Goal: Task Accomplishment & Management: Use online tool/utility

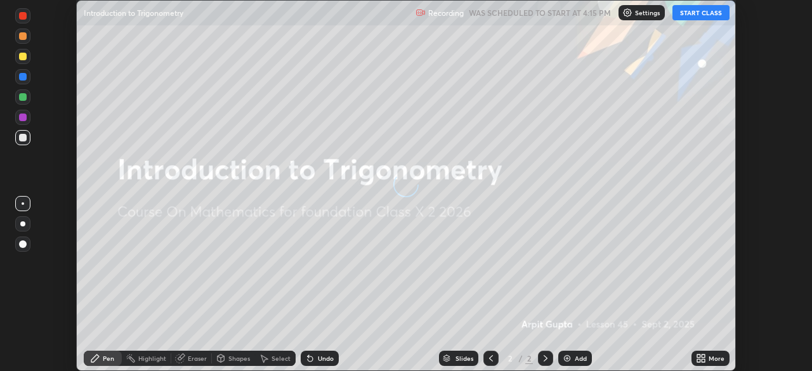
scroll to position [371, 811]
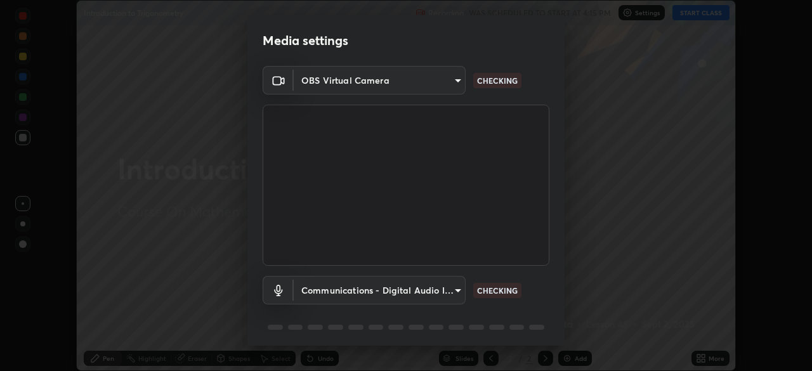
type input "5db4294119dbc9c6a88fe5a8f9d39f7627f32aae7654a0c0705608c08e7ed69f"
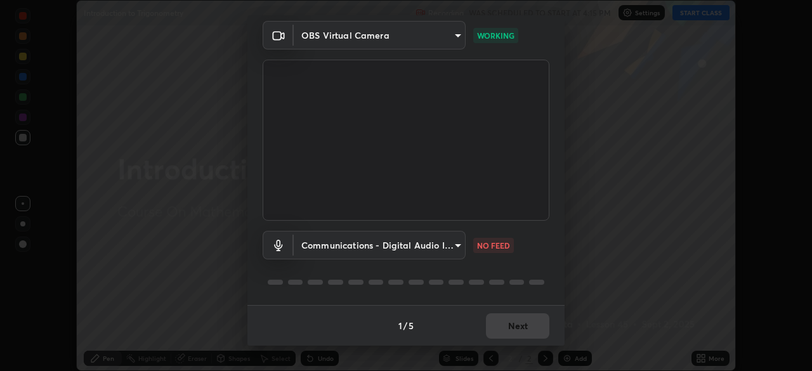
click at [450, 248] on body "Erase all Introduction to Trigonometry Recording WAS SCHEDULED TO START AT 4:15…" at bounding box center [406, 185] width 812 height 371
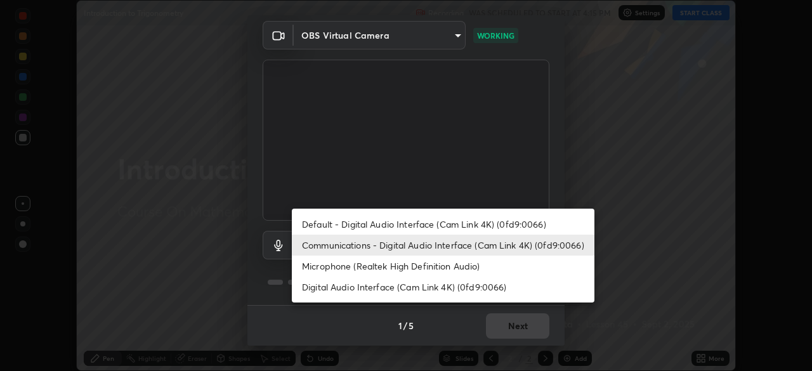
click at [437, 227] on li "Default - Digital Audio Interface (Cam Link 4K) (0fd9:0066)" at bounding box center [443, 224] width 302 height 21
type input "default"
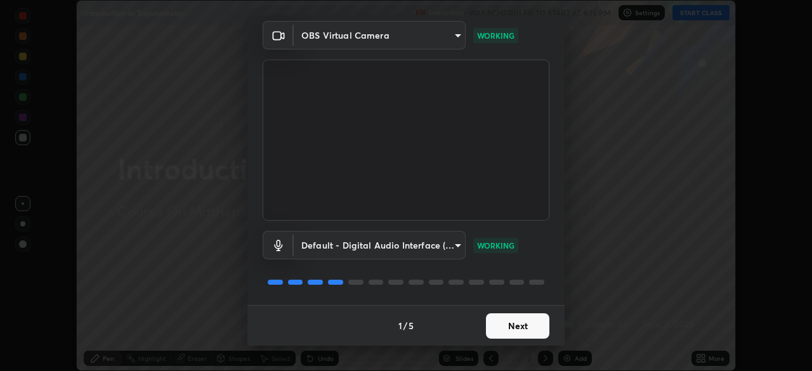
click at [512, 323] on button "Next" at bounding box center [517, 325] width 63 height 25
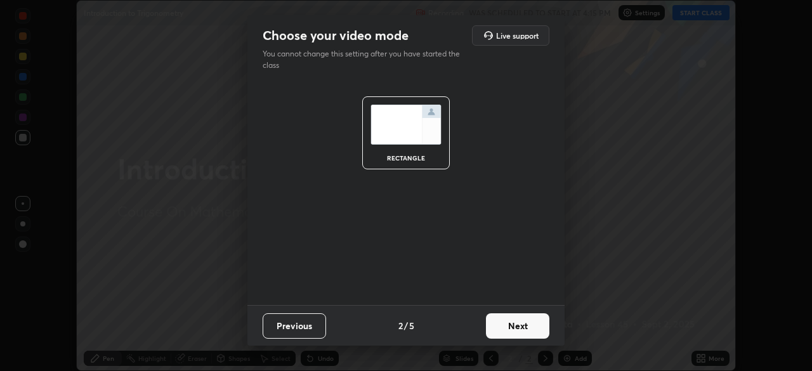
scroll to position [0, 0]
click at [517, 324] on button "Next" at bounding box center [517, 325] width 63 height 25
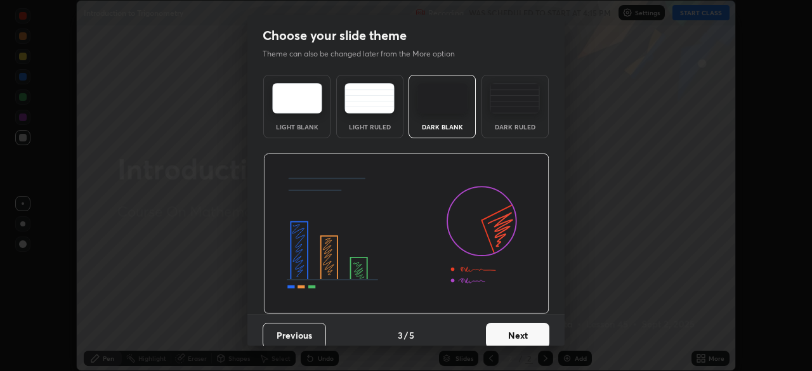
click at [522, 328] on button "Next" at bounding box center [517, 335] width 63 height 25
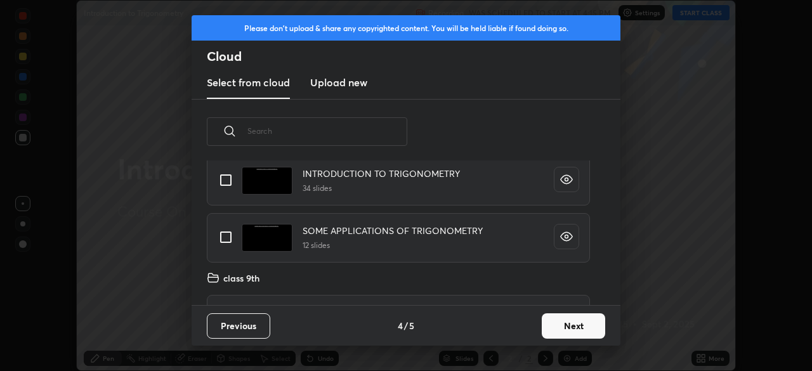
scroll to position [91, 0]
click at [229, 182] on input "grid" at bounding box center [225, 179] width 27 height 27
checkbox input "true"
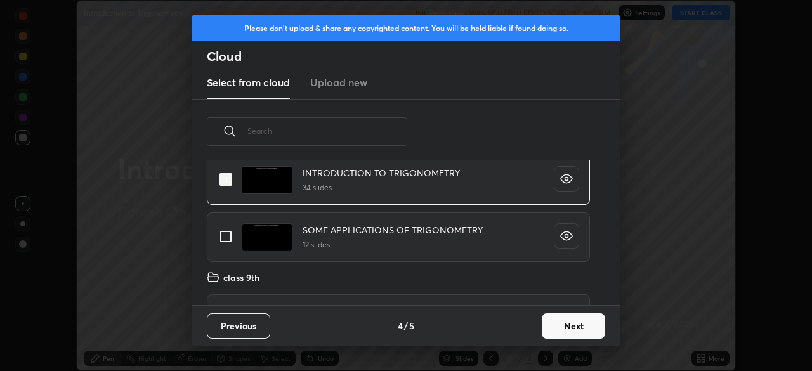
click at [565, 333] on button "Next" at bounding box center [572, 325] width 63 height 25
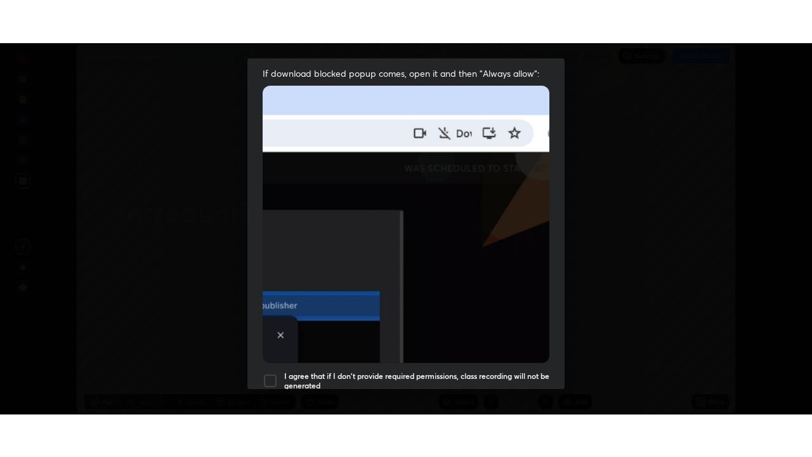
scroll to position [304, 0]
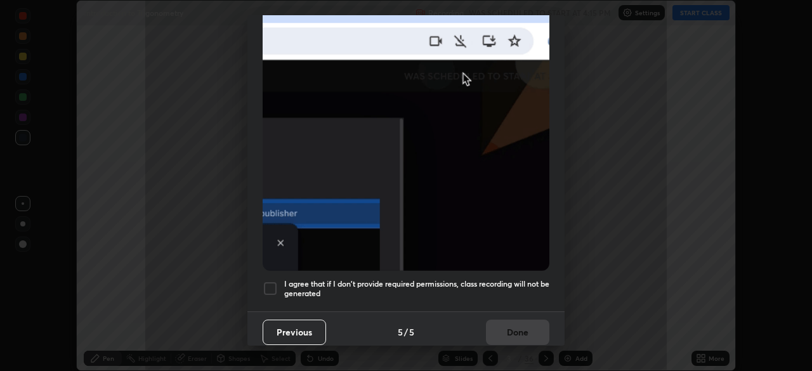
click at [264, 285] on div at bounding box center [269, 288] width 15 height 15
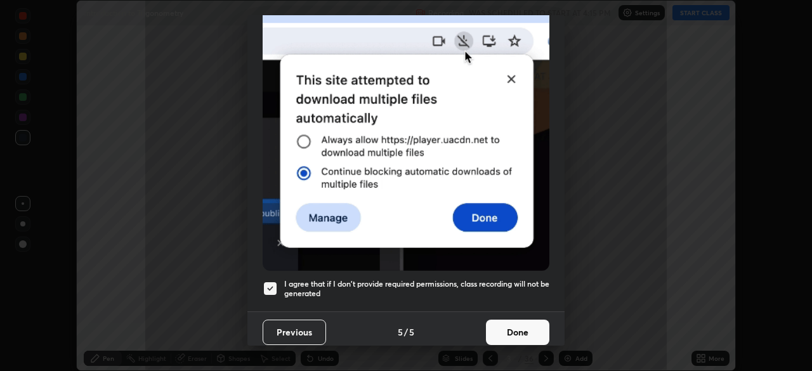
click at [517, 330] on button "Done" at bounding box center [517, 332] width 63 height 25
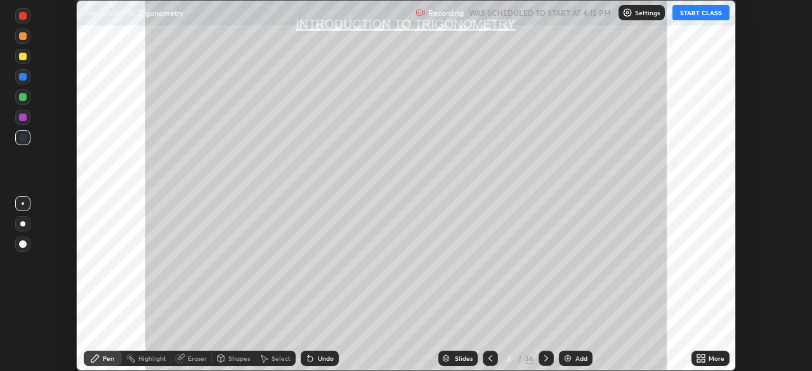
click at [704, 14] on button "START CLASS" at bounding box center [700, 12] width 57 height 15
click at [713, 355] on div "More" at bounding box center [716, 358] width 16 height 6
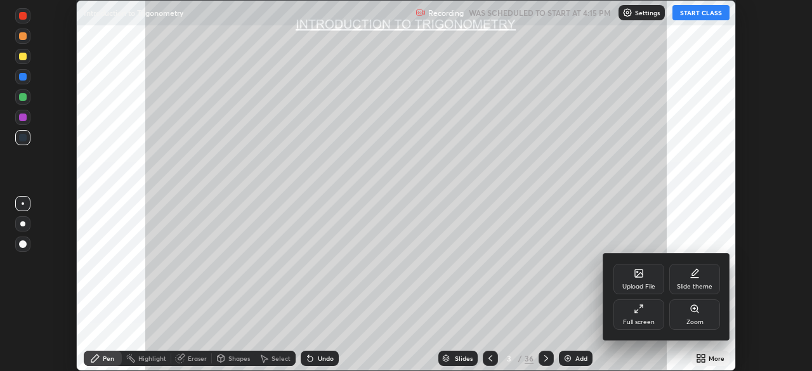
click at [635, 311] on icon at bounding box center [636, 311] width 3 height 3
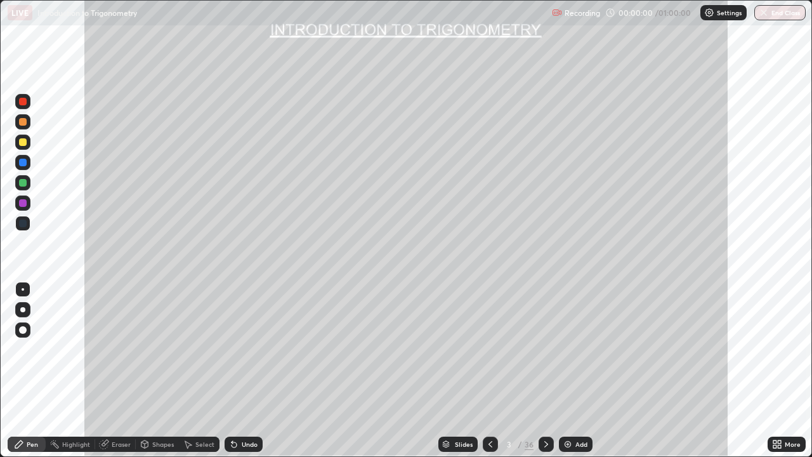
scroll to position [457, 812]
click at [466, 370] on div "Slides" at bounding box center [464, 444] width 18 height 6
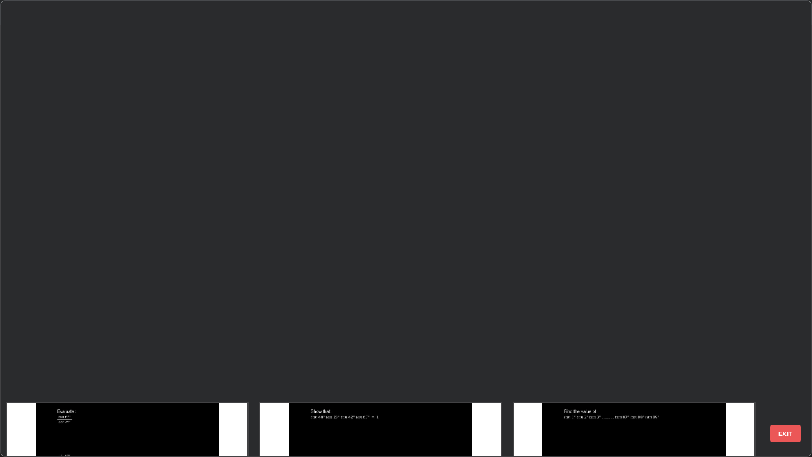
scroll to position [1002, 0]
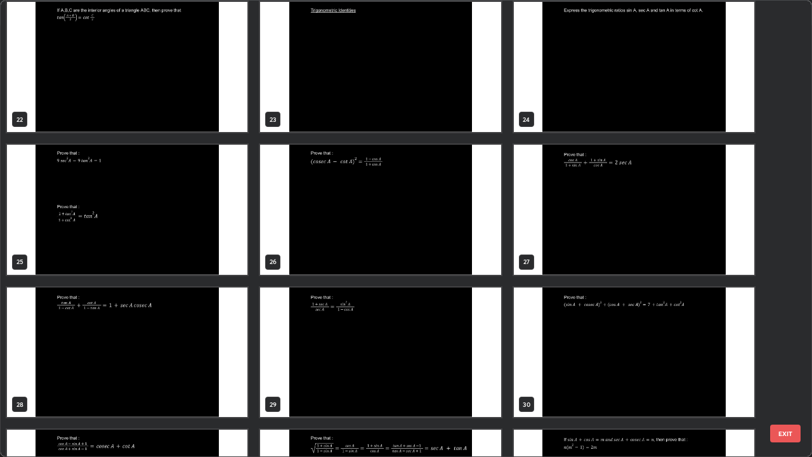
click at [389, 209] on img "grid" at bounding box center [380, 210] width 240 height 130
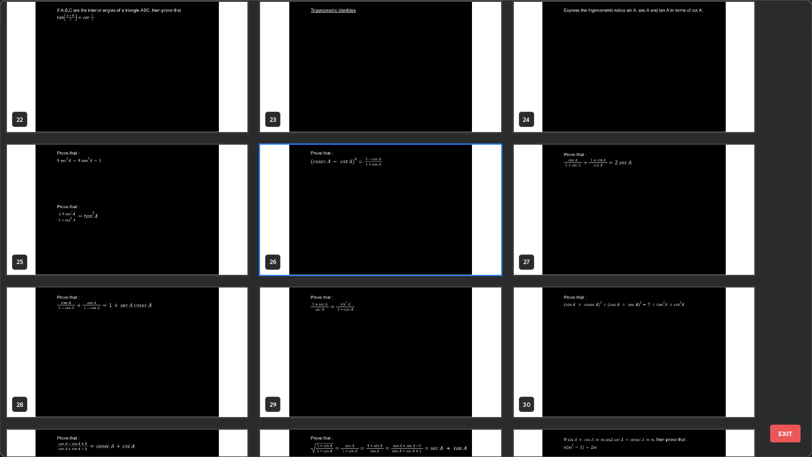
click at [415, 224] on img "grid" at bounding box center [380, 210] width 240 height 130
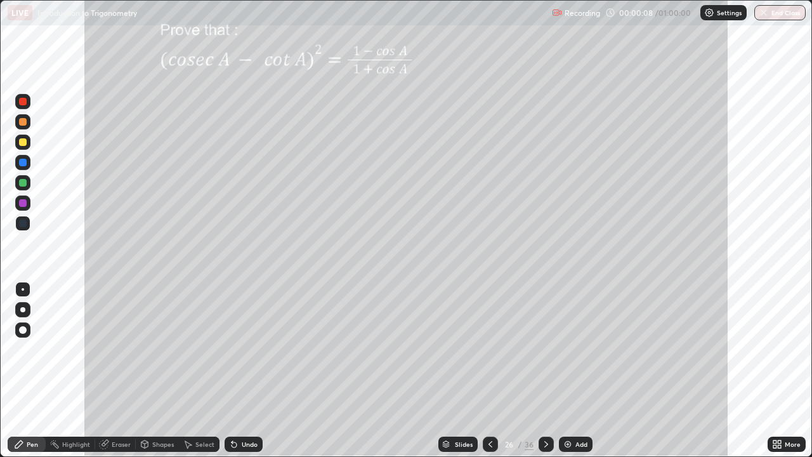
click at [545, 370] on icon at bounding box center [546, 444] width 10 height 10
click at [23, 145] on div at bounding box center [23, 142] width 8 height 8
click at [25, 180] on div at bounding box center [23, 183] width 8 height 8
click at [79, 370] on div "Highlight" at bounding box center [76, 444] width 28 height 6
click at [44, 370] on div "Pen" at bounding box center [27, 443] width 38 height 15
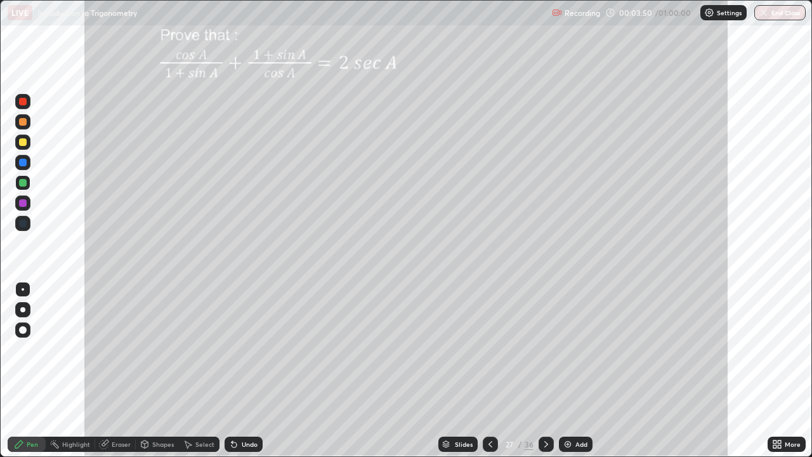
click at [20, 127] on div at bounding box center [22, 121] width 15 height 15
click at [21, 203] on div at bounding box center [23, 203] width 8 height 8
click at [20, 160] on div at bounding box center [23, 163] width 8 height 8
click at [22, 141] on div at bounding box center [23, 142] width 8 height 8
click at [19, 181] on div at bounding box center [23, 183] width 8 height 8
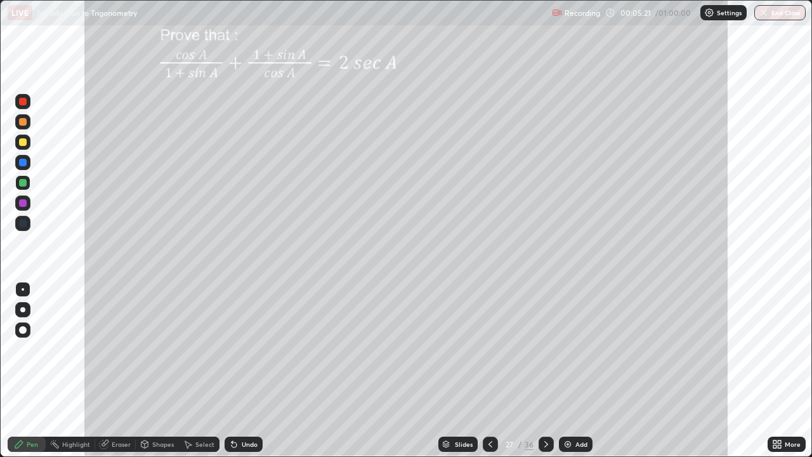
click at [20, 101] on div at bounding box center [23, 102] width 8 height 8
click at [23, 141] on div at bounding box center [23, 142] width 8 height 8
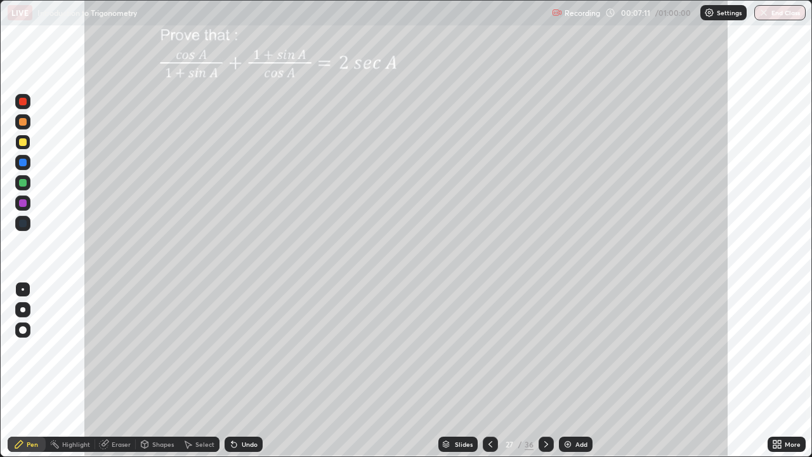
click at [543, 370] on icon at bounding box center [546, 444] width 10 height 10
click at [22, 141] on div at bounding box center [23, 142] width 8 height 8
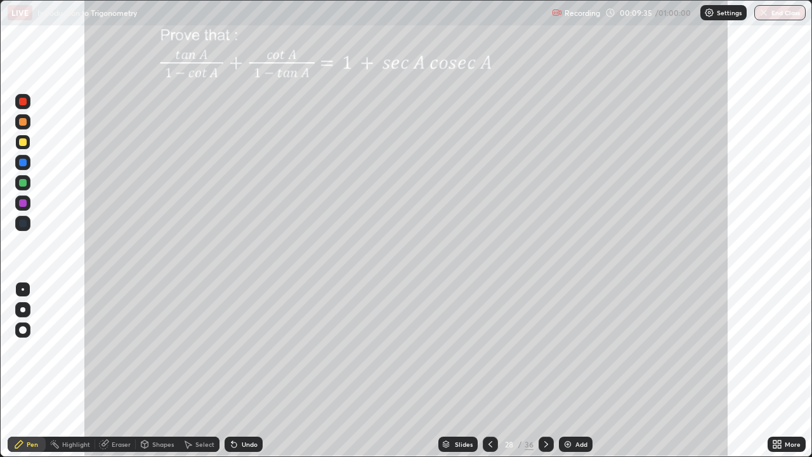
click at [22, 141] on div at bounding box center [23, 142] width 8 height 8
click at [23, 124] on div at bounding box center [23, 122] width 8 height 8
click at [21, 178] on div at bounding box center [22, 182] width 15 height 15
click at [248, 370] on div "Undo" at bounding box center [250, 444] width 16 height 6
click at [22, 122] on div at bounding box center [23, 122] width 8 height 8
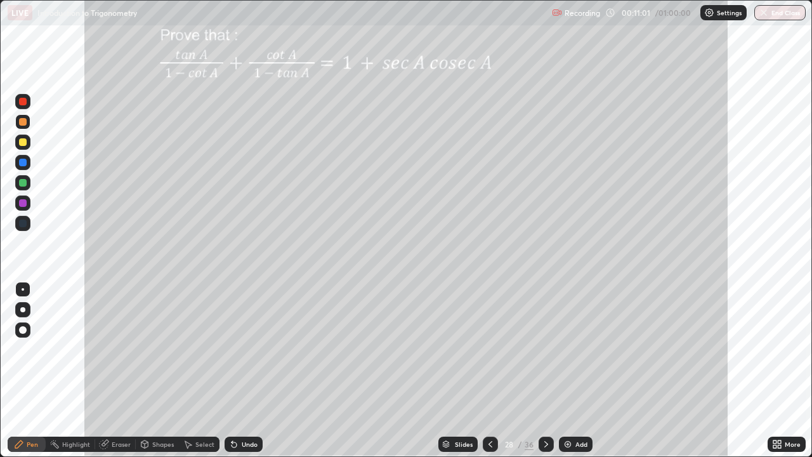
click at [240, 370] on div "Undo" at bounding box center [243, 443] width 38 height 15
click at [23, 145] on div at bounding box center [23, 142] width 8 height 8
click at [242, 370] on div "Undo" at bounding box center [250, 444] width 16 height 6
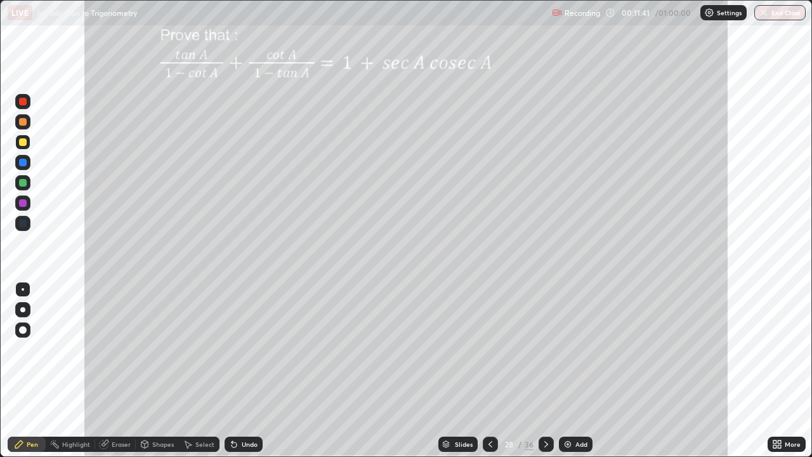
click at [236, 370] on icon at bounding box center [234, 444] width 10 height 10
click at [236, 370] on div "Undo" at bounding box center [243, 443] width 38 height 15
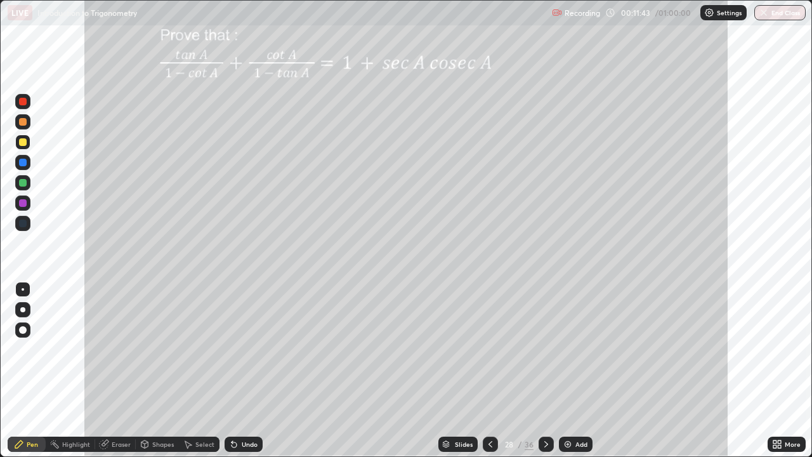
click at [242, 370] on div "Undo" at bounding box center [250, 444] width 16 height 6
click at [21, 182] on div at bounding box center [23, 183] width 8 height 8
click at [77, 370] on div "Highlight" at bounding box center [76, 444] width 28 height 6
click at [34, 370] on div "Pen" at bounding box center [32, 444] width 11 height 6
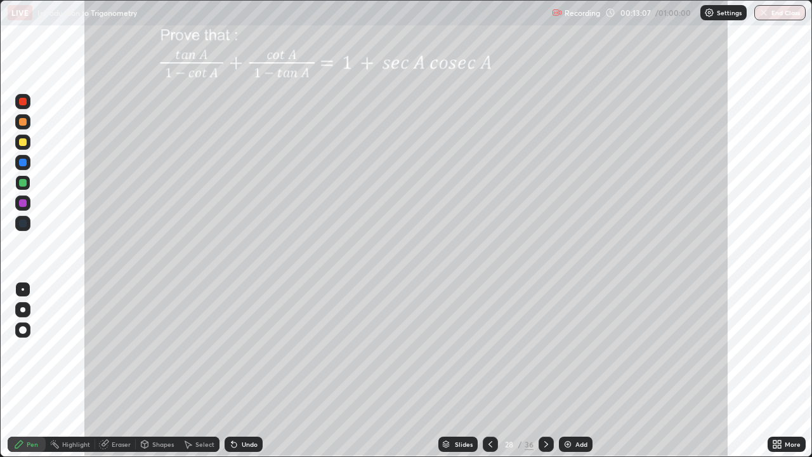
click at [164, 370] on div "Shapes" at bounding box center [163, 444] width 22 height 6
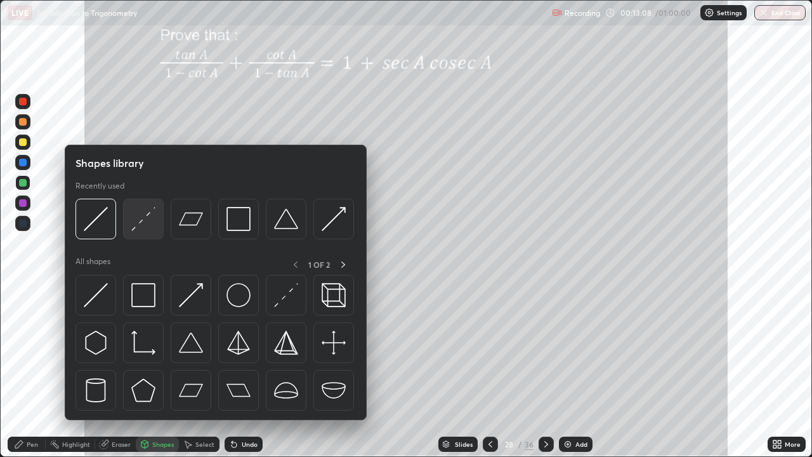
click at [138, 220] on img at bounding box center [143, 219] width 24 height 24
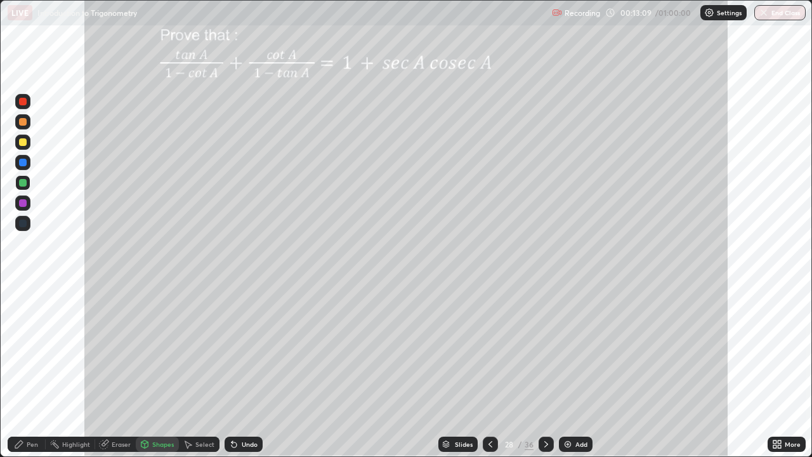
click at [20, 103] on div at bounding box center [23, 102] width 8 height 8
click at [23, 370] on icon at bounding box center [19, 444] width 10 height 10
click at [20, 144] on div at bounding box center [23, 142] width 8 height 8
click at [18, 167] on div at bounding box center [22, 162] width 15 height 15
click at [22, 157] on div at bounding box center [22, 162] width 15 height 15
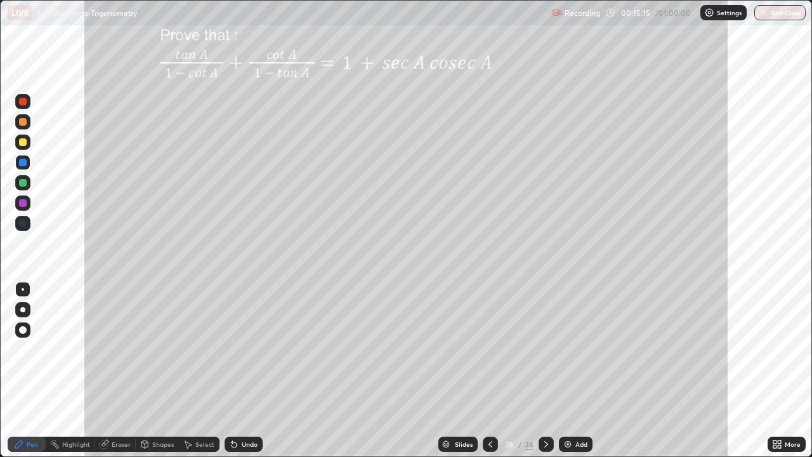
click at [22, 148] on div at bounding box center [22, 141] width 15 height 15
click at [251, 370] on div "Undo" at bounding box center [250, 444] width 16 height 6
click at [25, 161] on div at bounding box center [23, 163] width 8 height 8
click at [545, 370] on icon at bounding box center [546, 444] width 4 height 6
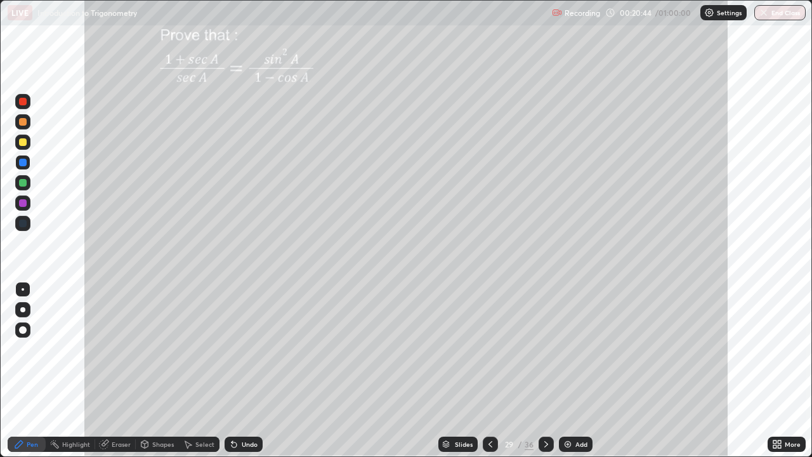
click at [20, 142] on div at bounding box center [23, 142] width 8 height 8
click at [22, 125] on div at bounding box center [23, 122] width 8 height 8
click at [159, 370] on div "Shapes" at bounding box center [163, 444] width 22 height 6
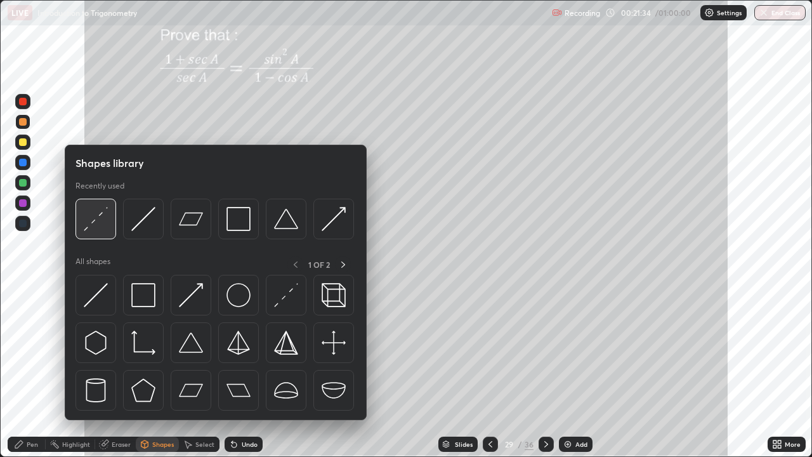
click at [101, 219] on img at bounding box center [96, 219] width 24 height 24
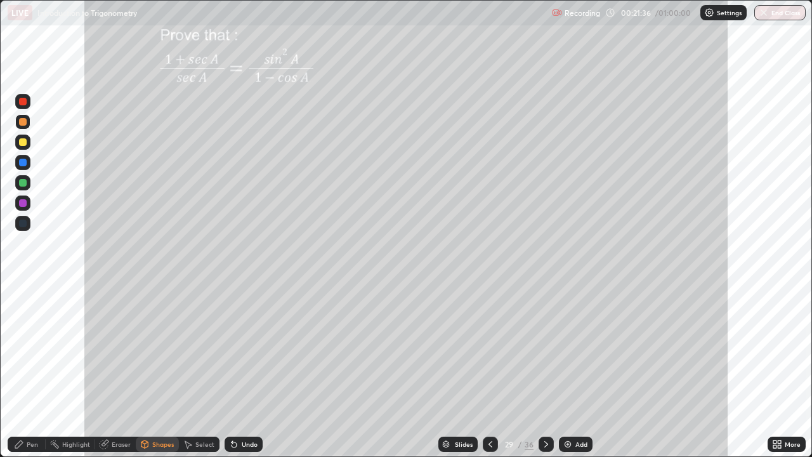
click at [27, 370] on div "Pen" at bounding box center [32, 444] width 11 height 6
click at [159, 370] on div "Shapes" at bounding box center [157, 443] width 43 height 15
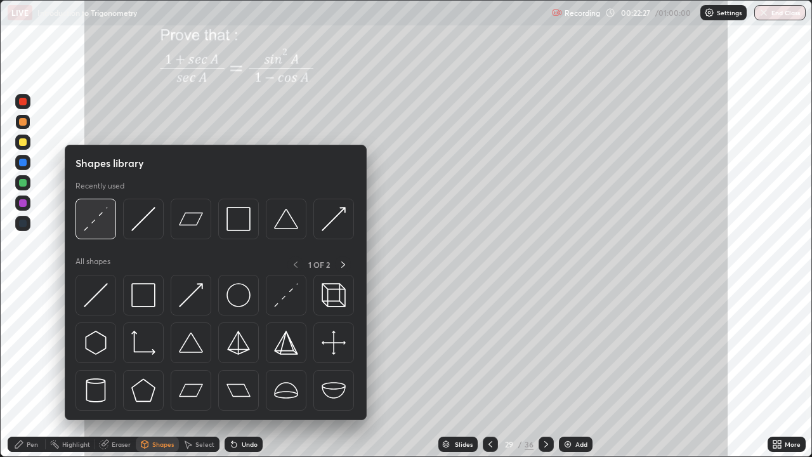
click at [96, 222] on img at bounding box center [96, 219] width 24 height 24
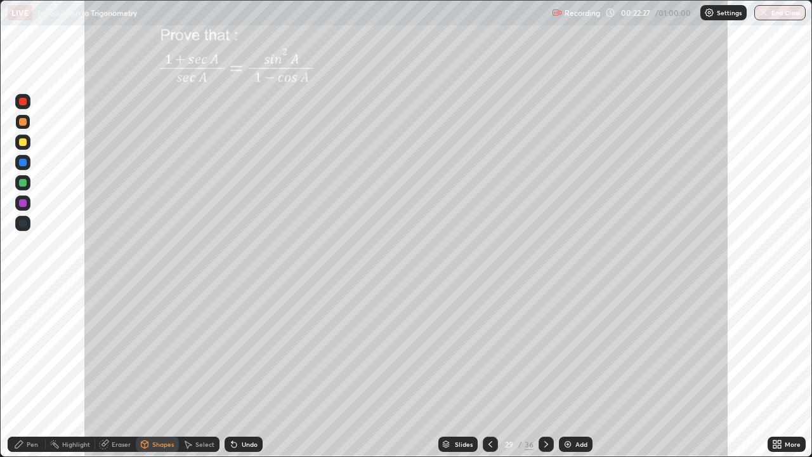
click at [19, 100] on div at bounding box center [23, 102] width 8 height 8
click at [27, 370] on div "Pen" at bounding box center [32, 444] width 11 height 6
click at [20, 181] on div at bounding box center [23, 183] width 8 height 8
click at [488, 370] on icon at bounding box center [490, 444] width 10 height 10
click at [545, 370] on icon at bounding box center [546, 444] width 4 height 6
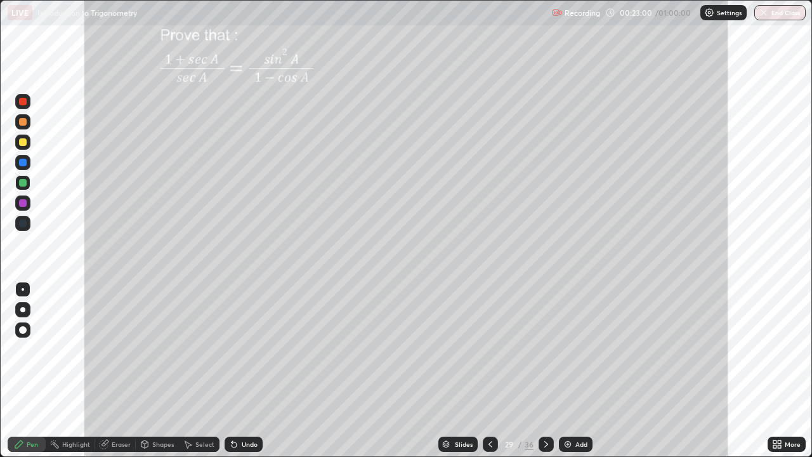
click at [247, 370] on div "Undo" at bounding box center [243, 443] width 38 height 15
click at [538, 370] on div at bounding box center [545, 443] width 15 height 15
click at [24, 147] on div at bounding box center [22, 141] width 15 height 15
click at [24, 139] on div at bounding box center [23, 142] width 8 height 8
click at [25, 103] on div at bounding box center [23, 102] width 8 height 8
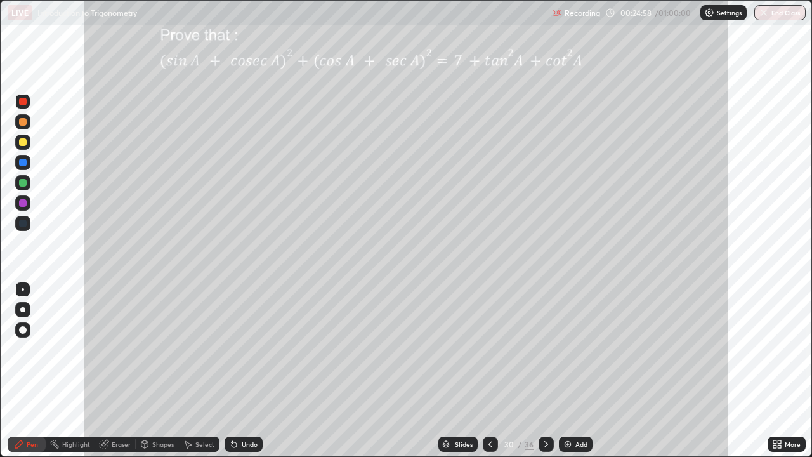
click at [25, 141] on div at bounding box center [23, 142] width 8 height 8
click at [24, 183] on div at bounding box center [23, 183] width 8 height 8
click at [243, 370] on div "Undo" at bounding box center [250, 444] width 16 height 6
click at [23, 201] on div at bounding box center [23, 203] width 8 height 8
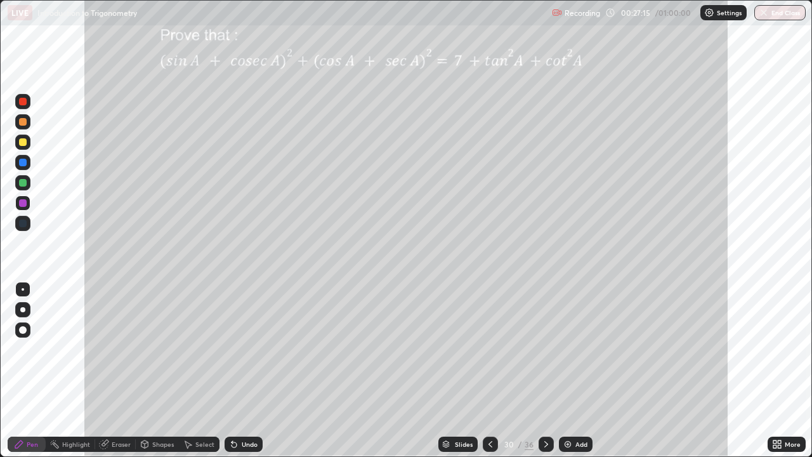
click at [23, 165] on div at bounding box center [23, 163] width 8 height 8
click at [23, 140] on div at bounding box center [23, 142] width 8 height 8
click at [25, 162] on div at bounding box center [23, 163] width 8 height 8
click at [29, 202] on div at bounding box center [22, 202] width 15 height 15
click at [23, 102] on div at bounding box center [23, 102] width 8 height 8
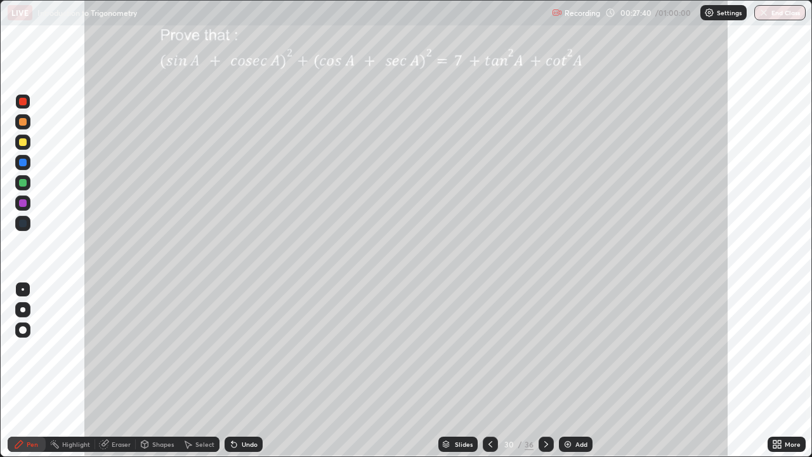
click at [27, 139] on div at bounding box center [22, 141] width 15 height 15
click at [68, 370] on div "Highlight" at bounding box center [76, 444] width 28 height 6
click at [28, 370] on div "Pen" at bounding box center [32, 444] width 11 height 6
click at [21, 141] on div at bounding box center [23, 142] width 8 height 8
click at [544, 370] on icon at bounding box center [546, 444] width 10 height 10
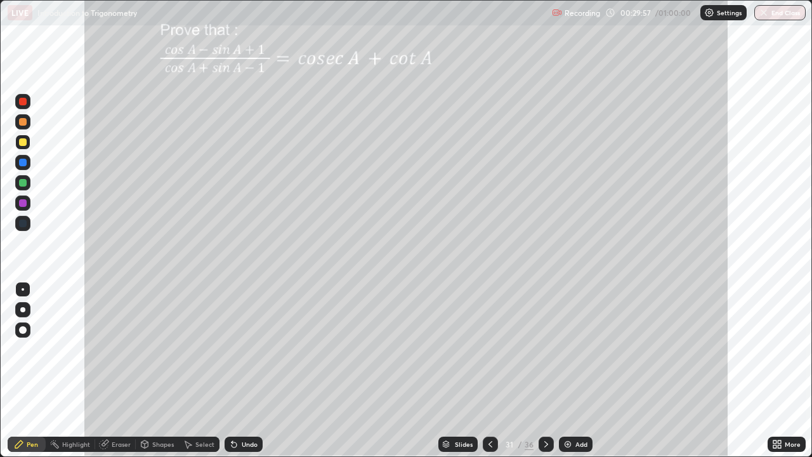
click at [23, 101] on div at bounding box center [23, 102] width 8 height 8
click at [21, 141] on div at bounding box center [23, 142] width 8 height 8
click at [24, 100] on div at bounding box center [23, 102] width 8 height 8
click at [241, 370] on div "Undo" at bounding box center [243, 443] width 38 height 15
click at [22, 139] on div at bounding box center [23, 142] width 8 height 8
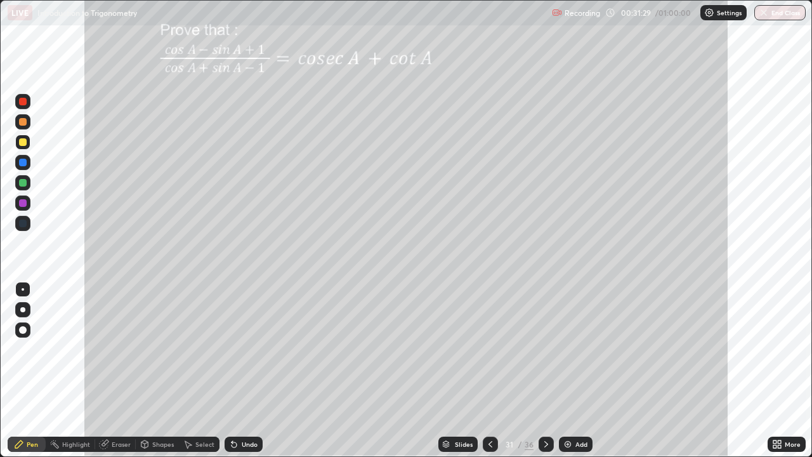
click at [115, 370] on div "Eraser" at bounding box center [121, 444] width 19 height 6
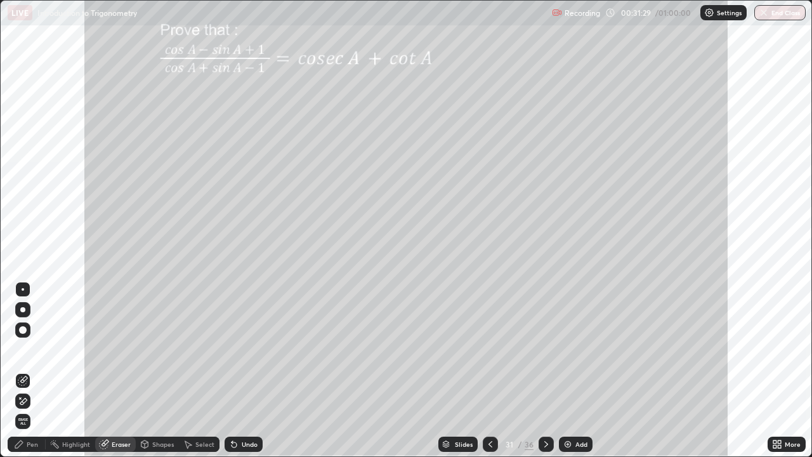
click at [74, 370] on div "Highlight" at bounding box center [76, 444] width 28 height 6
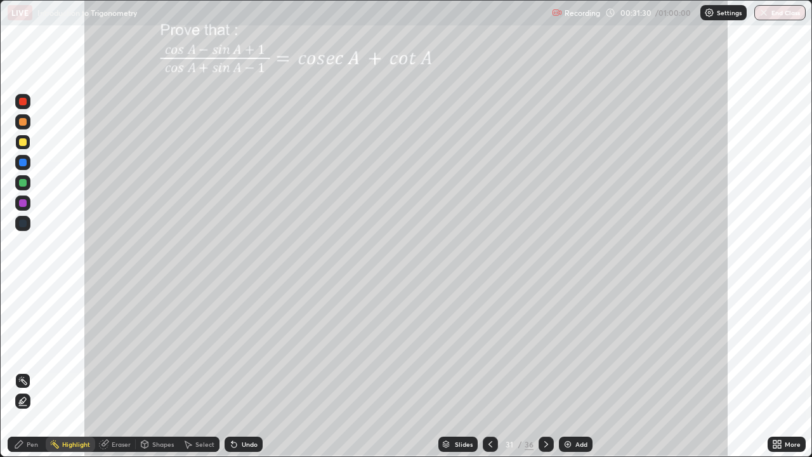
click at [24, 164] on div at bounding box center [23, 163] width 8 height 8
click at [39, 370] on div "Pen" at bounding box center [27, 443] width 38 height 15
click at [24, 185] on div at bounding box center [23, 183] width 8 height 8
click at [241, 370] on div "Undo" at bounding box center [243, 443] width 38 height 15
click at [20, 145] on div at bounding box center [23, 142] width 8 height 8
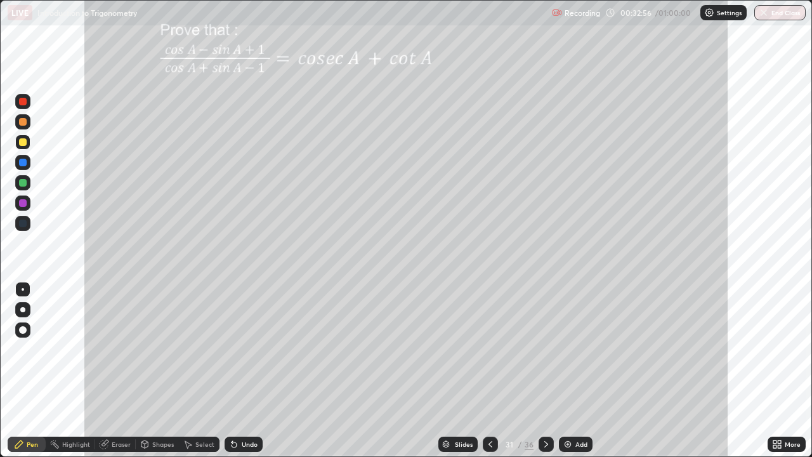
click at [76, 370] on div "Highlight" at bounding box center [76, 444] width 28 height 6
click at [34, 370] on div "Pen" at bounding box center [32, 444] width 11 height 6
click at [20, 143] on div at bounding box center [23, 142] width 8 height 8
click at [20, 124] on div at bounding box center [23, 122] width 8 height 8
click at [20, 202] on div at bounding box center [23, 203] width 8 height 8
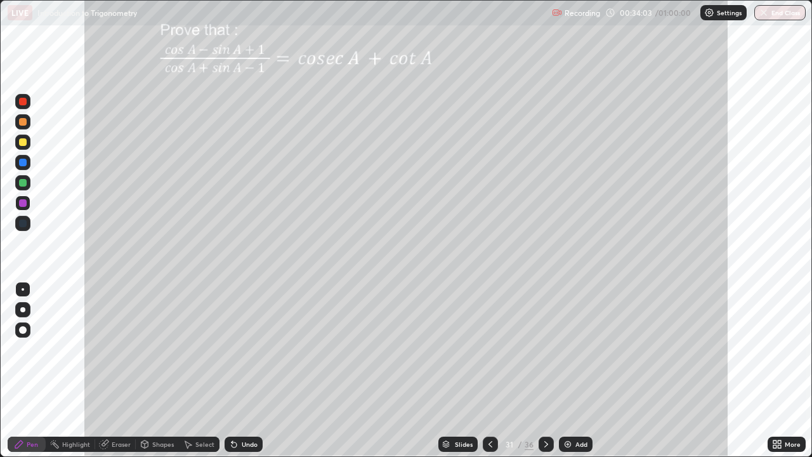
click at [22, 181] on div at bounding box center [23, 183] width 8 height 8
click at [20, 140] on div at bounding box center [23, 142] width 8 height 8
click at [20, 145] on div at bounding box center [22, 141] width 15 height 15
click at [238, 370] on div "Undo" at bounding box center [243, 443] width 38 height 15
click at [242, 370] on div "Undo" at bounding box center [250, 444] width 16 height 6
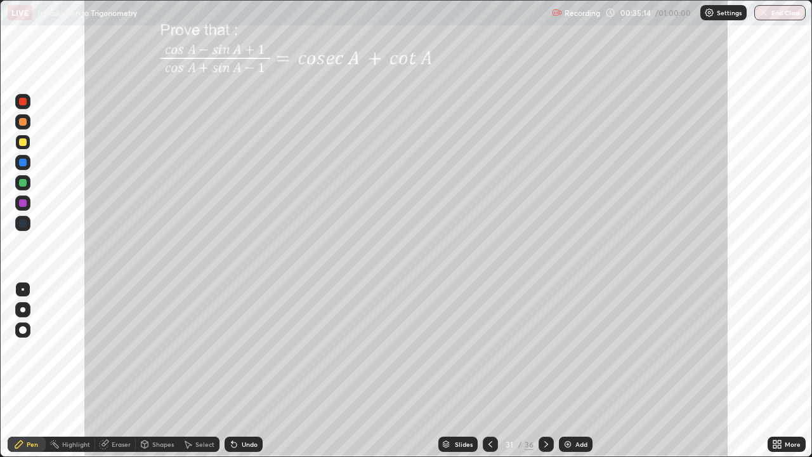
click at [162, 370] on div "Shapes" at bounding box center [163, 444] width 22 height 6
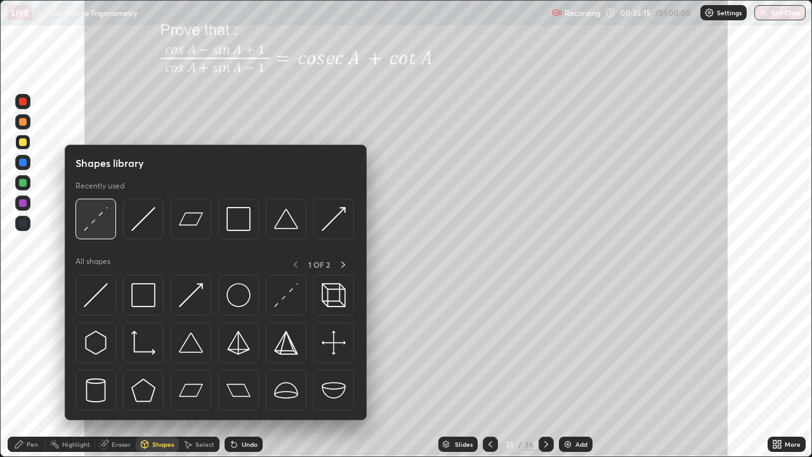
click at [90, 223] on img at bounding box center [96, 219] width 24 height 24
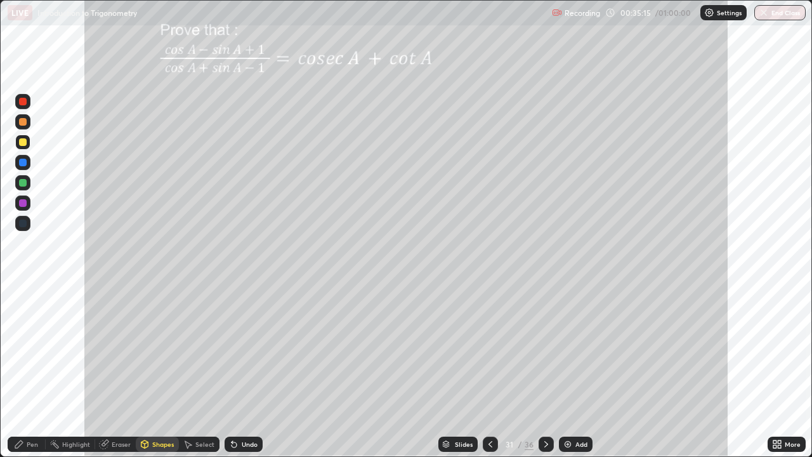
click at [20, 102] on div at bounding box center [23, 102] width 8 height 8
click at [32, 370] on div "Pen" at bounding box center [32, 444] width 11 height 6
click at [22, 181] on div at bounding box center [23, 183] width 8 height 8
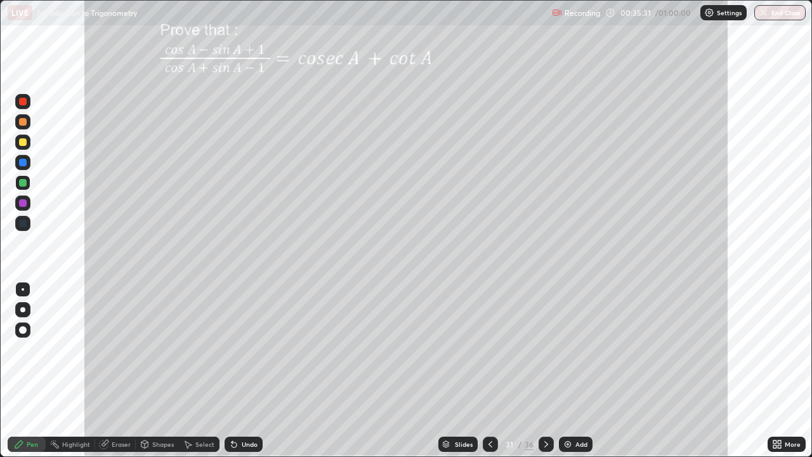
click at [22, 181] on div at bounding box center [23, 183] width 8 height 8
click at [24, 183] on div at bounding box center [23, 183] width 8 height 8
click at [29, 144] on div at bounding box center [22, 141] width 15 height 15
click at [24, 144] on div at bounding box center [23, 142] width 8 height 8
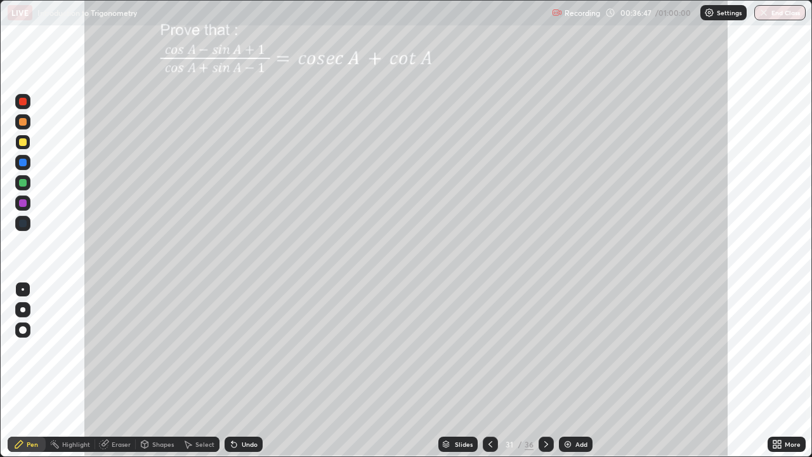
click at [22, 183] on div at bounding box center [23, 183] width 8 height 8
click at [82, 370] on div "Highlight" at bounding box center [70, 443] width 49 height 15
click at [25, 100] on div at bounding box center [23, 102] width 8 height 8
click at [486, 370] on icon at bounding box center [490, 444] width 10 height 10
click at [492, 370] on icon at bounding box center [490, 444] width 10 height 10
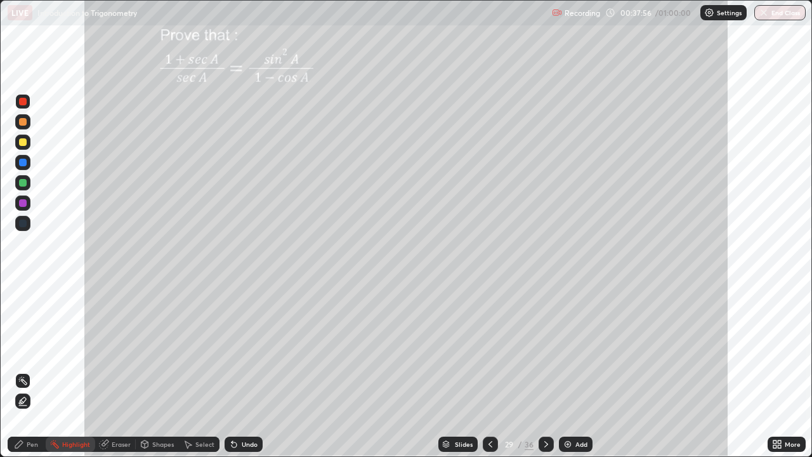
click at [489, 370] on icon at bounding box center [490, 444] width 10 height 10
click at [544, 370] on icon at bounding box center [546, 444] width 10 height 10
click at [545, 370] on icon at bounding box center [546, 444] width 10 height 10
click at [27, 370] on div "Pen" at bounding box center [32, 444] width 11 height 6
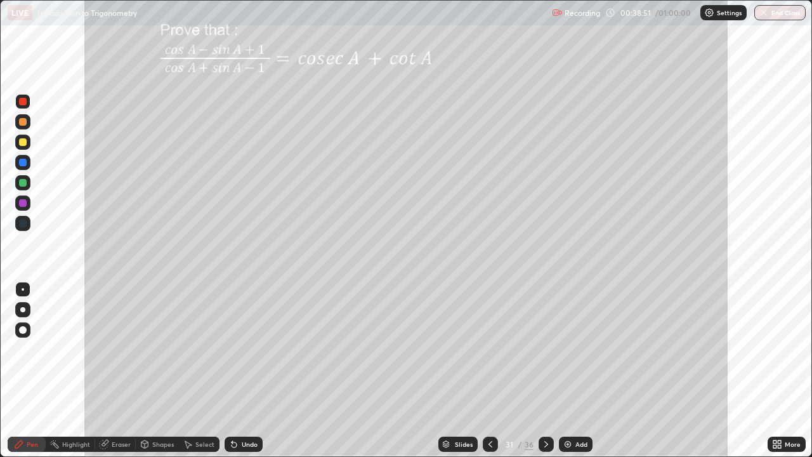
click at [197, 370] on div "Select" at bounding box center [204, 444] width 19 height 6
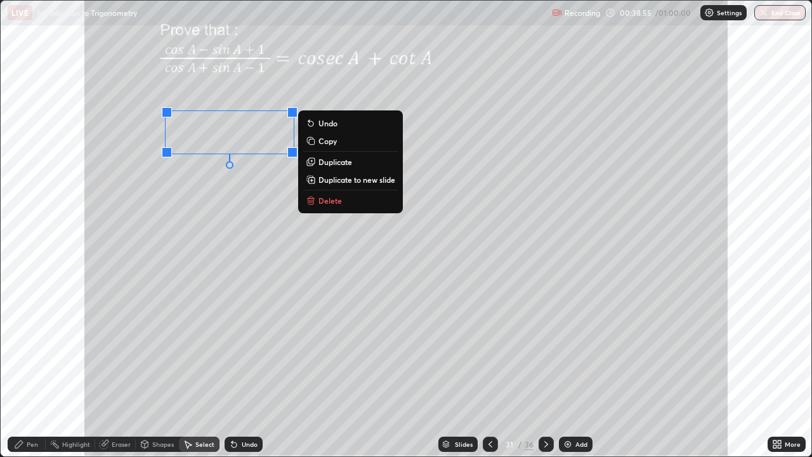
click at [350, 178] on p "Duplicate to new slide" at bounding box center [356, 179] width 77 height 10
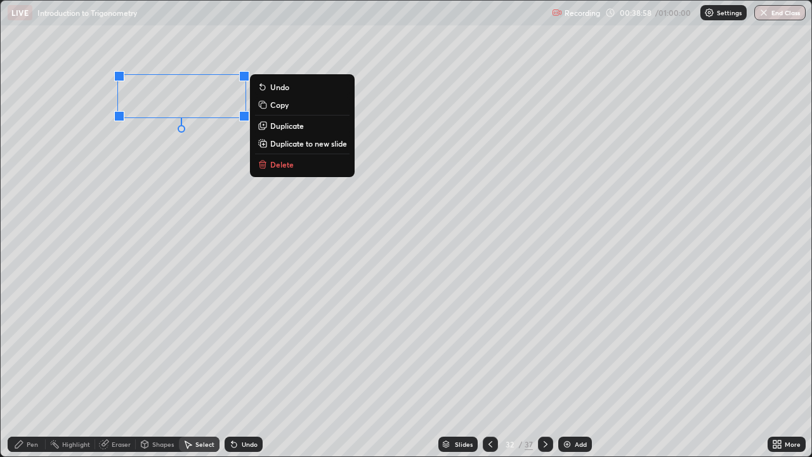
click at [166, 187] on div "0 ° Undo Copy Duplicate Duplicate to new slide Delete" at bounding box center [406, 228] width 810 height 455
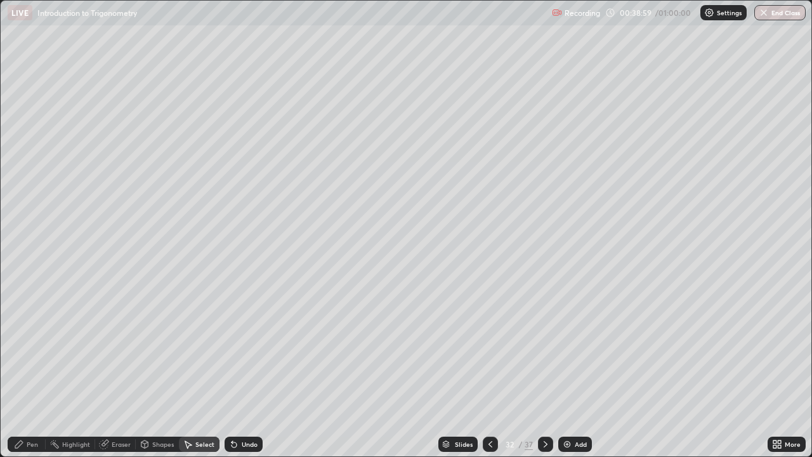
click at [122, 370] on div "Eraser" at bounding box center [121, 444] width 19 height 6
click at [29, 370] on div "Pen" at bounding box center [32, 444] width 11 height 6
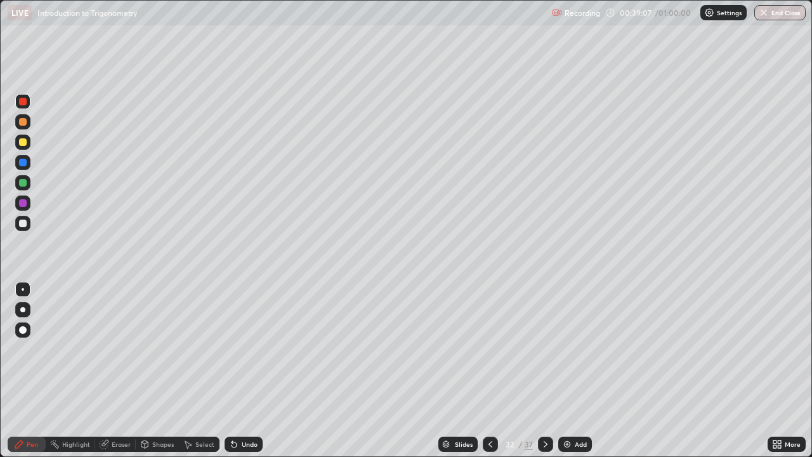
click at [27, 144] on div at bounding box center [22, 141] width 15 height 15
click at [246, 370] on div "Undo" at bounding box center [250, 444] width 16 height 6
click at [252, 370] on div "Undo" at bounding box center [250, 444] width 16 height 6
click at [20, 120] on div at bounding box center [23, 122] width 8 height 8
click at [22, 226] on div at bounding box center [23, 223] width 8 height 8
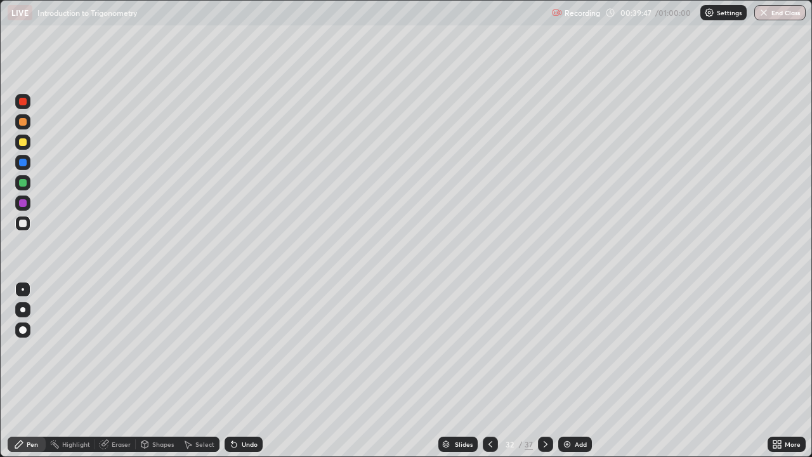
click at [239, 370] on div "Undo" at bounding box center [243, 443] width 38 height 15
click at [236, 370] on icon at bounding box center [234, 444] width 10 height 10
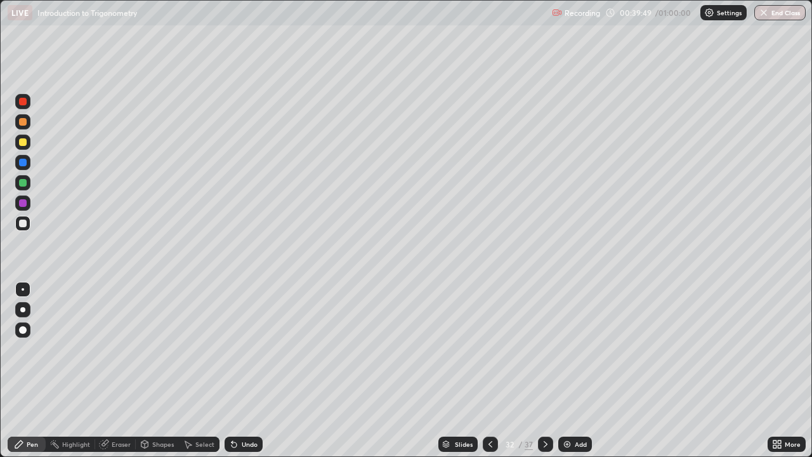
click at [236, 370] on icon at bounding box center [234, 444] width 10 height 10
click at [20, 119] on div at bounding box center [23, 122] width 8 height 8
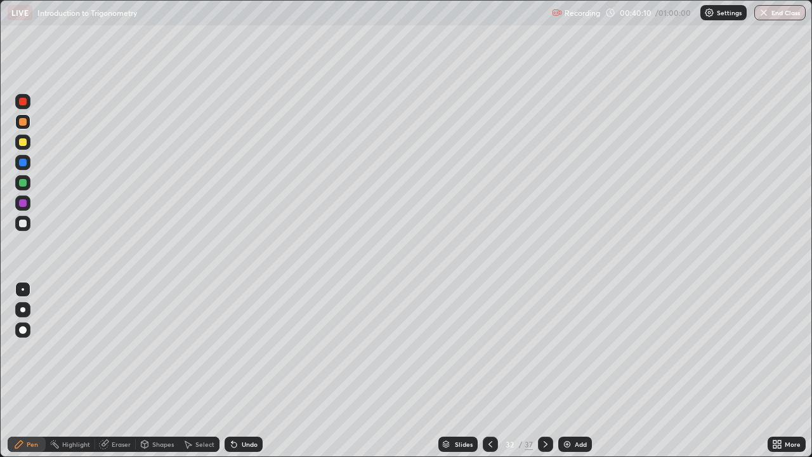
click at [243, 370] on div "Undo" at bounding box center [250, 444] width 16 height 6
click at [246, 370] on div "Undo" at bounding box center [243, 443] width 38 height 15
click at [245, 370] on div "Undo" at bounding box center [250, 444] width 16 height 6
click at [21, 160] on div at bounding box center [23, 163] width 8 height 8
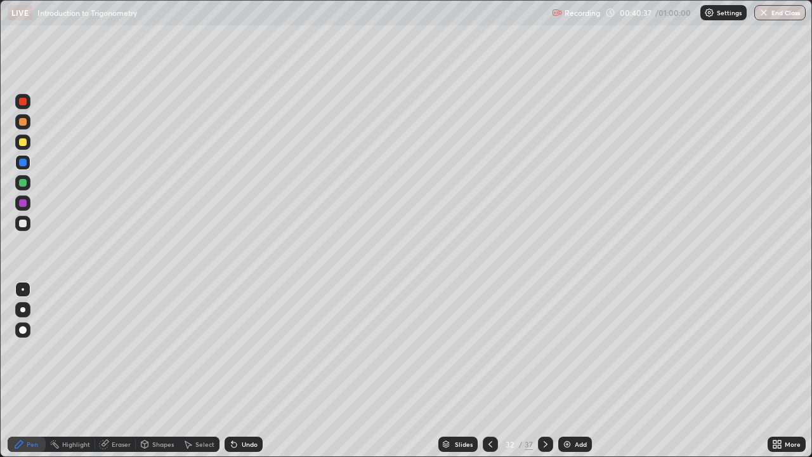
click at [21, 185] on div at bounding box center [23, 183] width 8 height 8
click at [164, 370] on div "Shapes" at bounding box center [157, 443] width 43 height 15
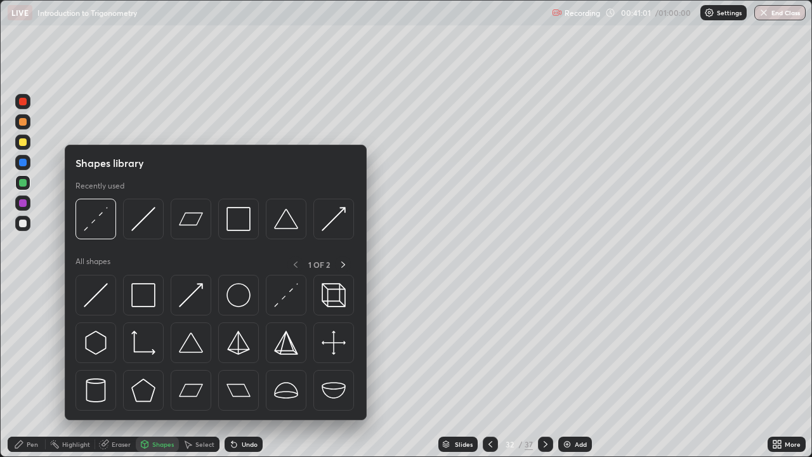
click at [169, 370] on div "Shapes" at bounding box center [157, 443] width 43 height 15
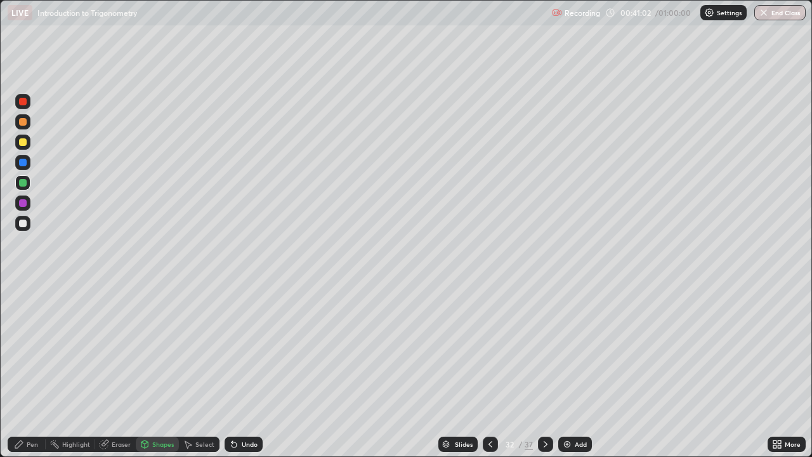
click at [169, 370] on div "Shapes" at bounding box center [157, 443] width 43 height 15
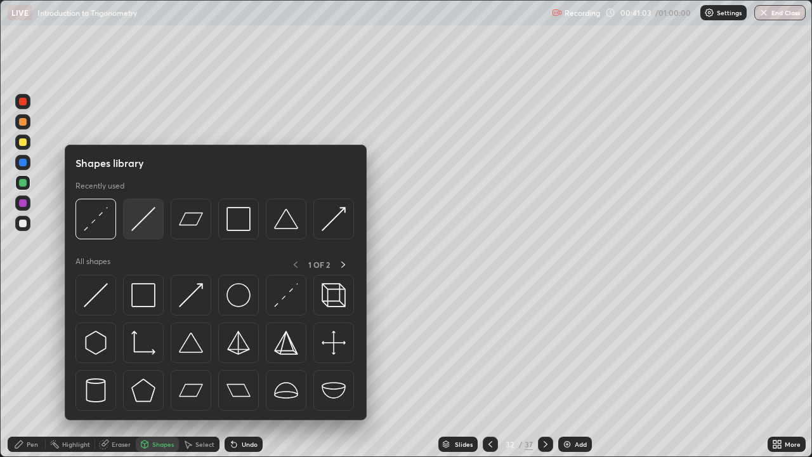
click at [138, 219] on img at bounding box center [143, 219] width 24 height 24
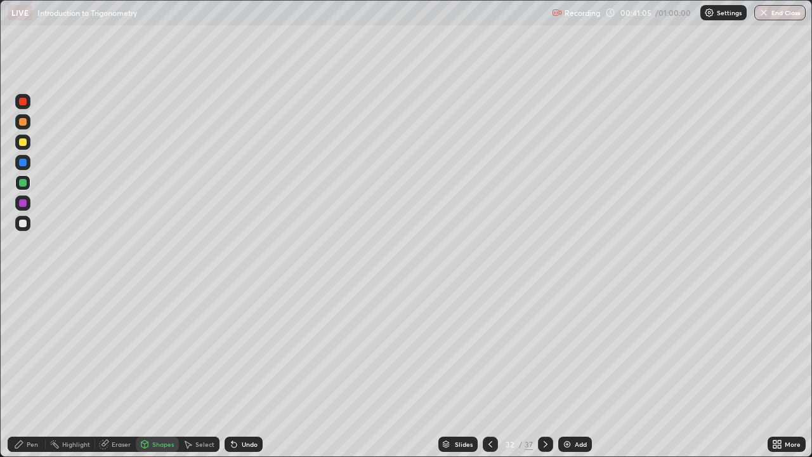
click at [30, 370] on div "Pen" at bounding box center [32, 444] width 11 height 6
click at [21, 143] on div at bounding box center [23, 142] width 8 height 8
click at [165, 370] on div "Shapes" at bounding box center [163, 444] width 22 height 6
click at [39, 370] on div "Pen" at bounding box center [27, 443] width 38 height 15
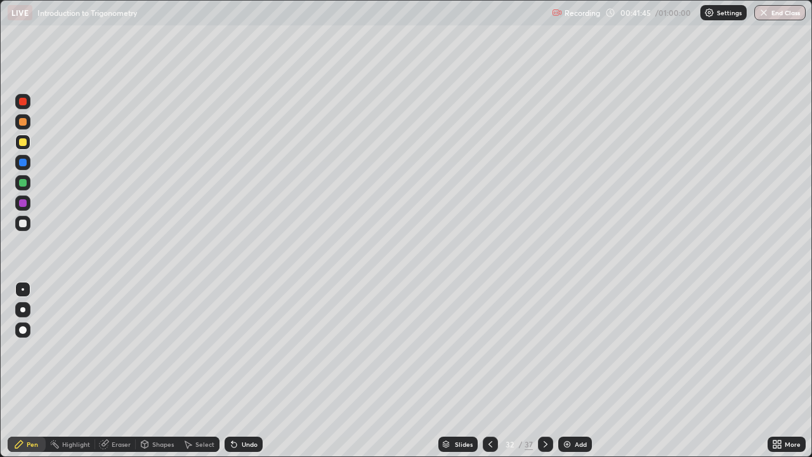
click at [22, 184] on div at bounding box center [23, 183] width 8 height 8
click at [23, 224] on div at bounding box center [23, 223] width 8 height 8
click at [489, 370] on div at bounding box center [489, 443] width 15 height 15
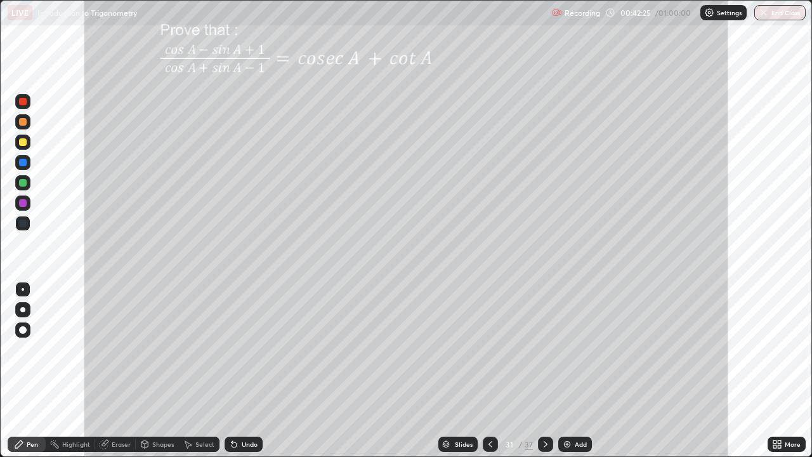
click at [543, 370] on icon at bounding box center [545, 444] width 4 height 6
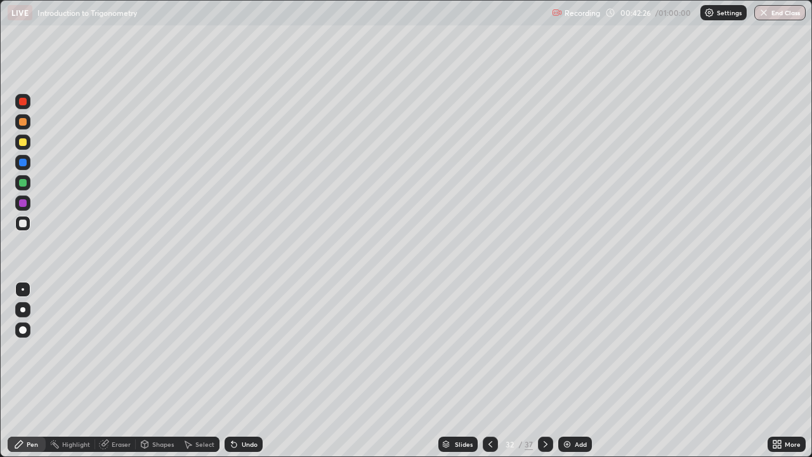
click at [489, 370] on icon at bounding box center [490, 444] width 10 height 10
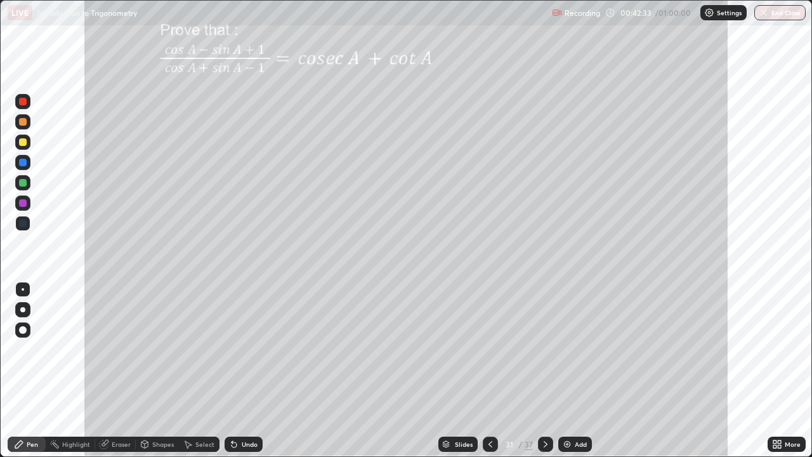
click at [543, 370] on icon at bounding box center [545, 444] width 10 height 10
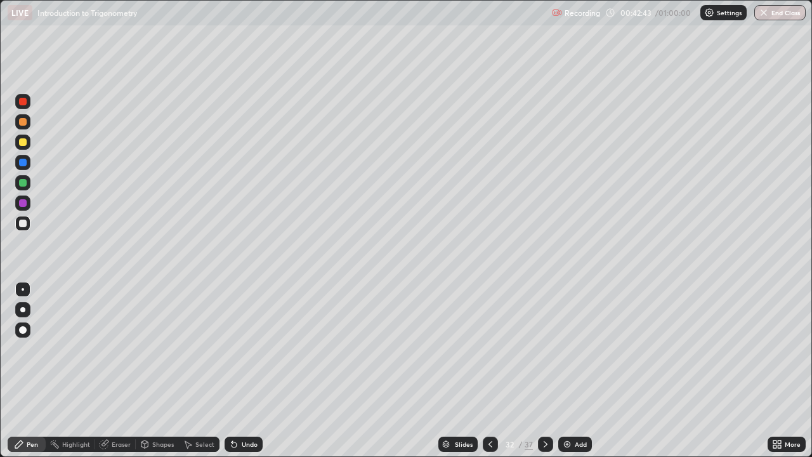
click at [489, 370] on icon at bounding box center [490, 444] width 10 height 10
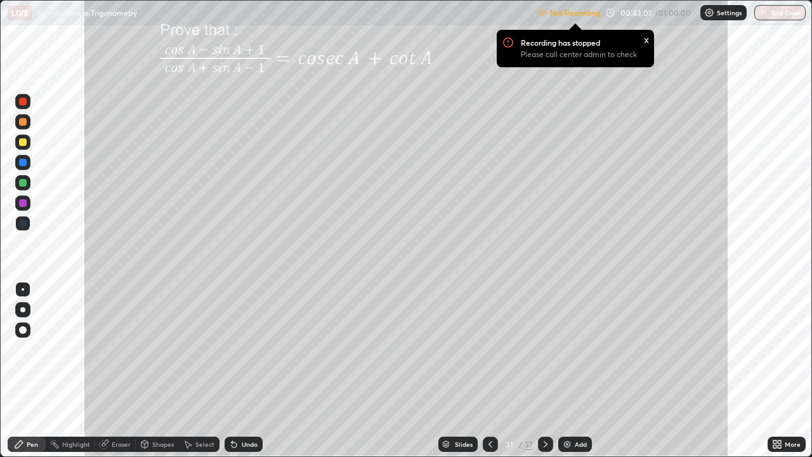
click at [540, 370] on icon at bounding box center [545, 444] width 10 height 10
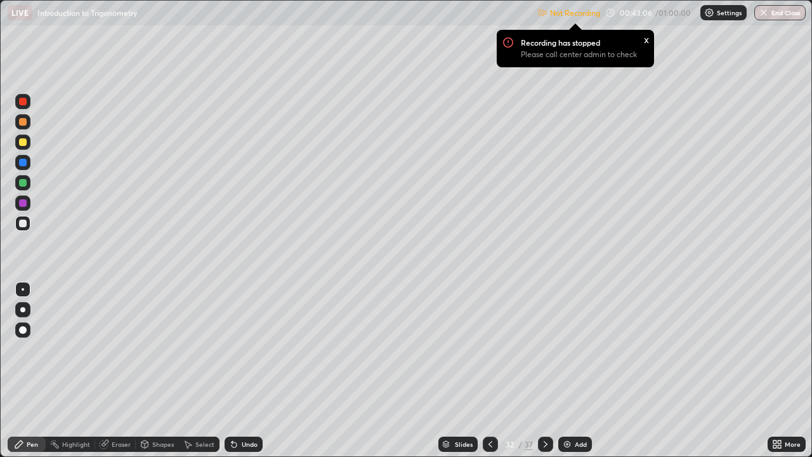
click at [644, 37] on div "x" at bounding box center [646, 38] width 5 height 13
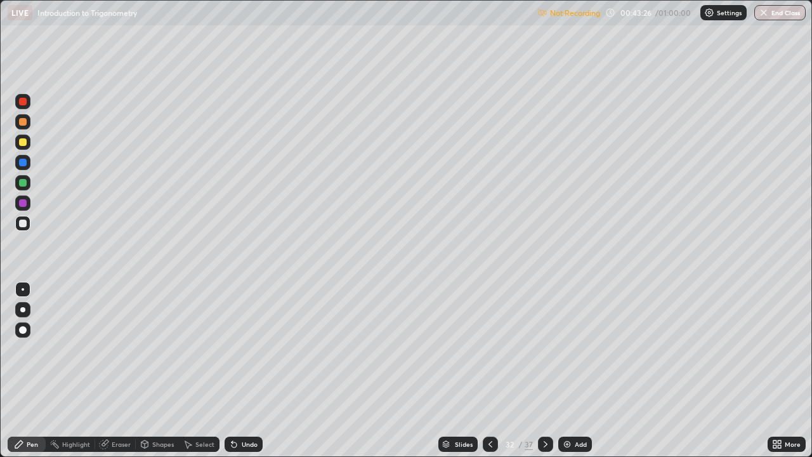
click at [25, 143] on div at bounding box center [23, 142] width 8 height 8
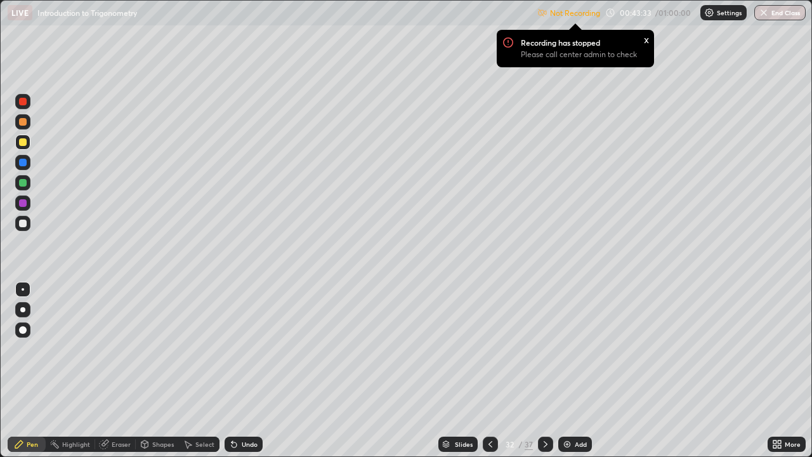
click at [645, 41] on div "x" at bounding box center [646, 38] width 5 height 13
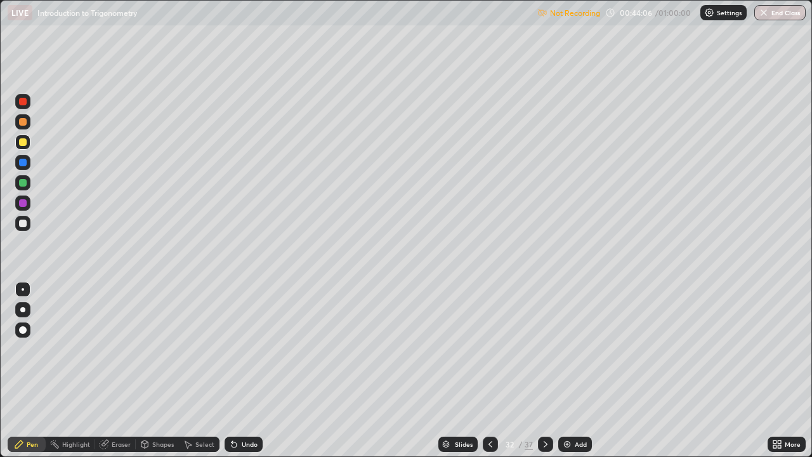
click at [249, 370] on div "Undo" at bounding box center [250, 444] width 16 height 6
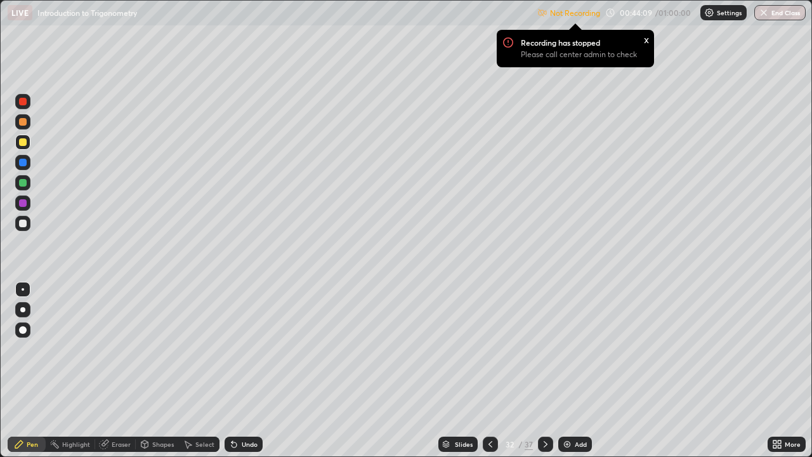
click at [247, 370] on div "Undo" at bounding box center [250, 444] width 16 height 6
click at [645, 41] on div "x" at bounding box center [646, 38] width 5 height 13
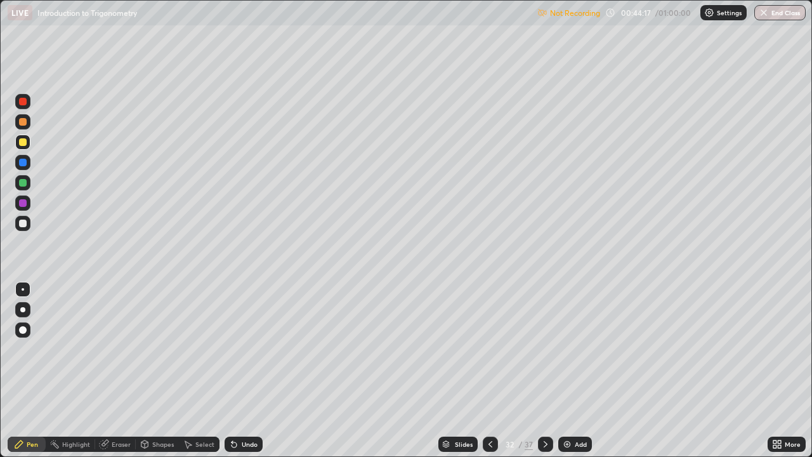
click at [720, 10] on p "Settings" at bounding box center [728, 13] width 25 height 6
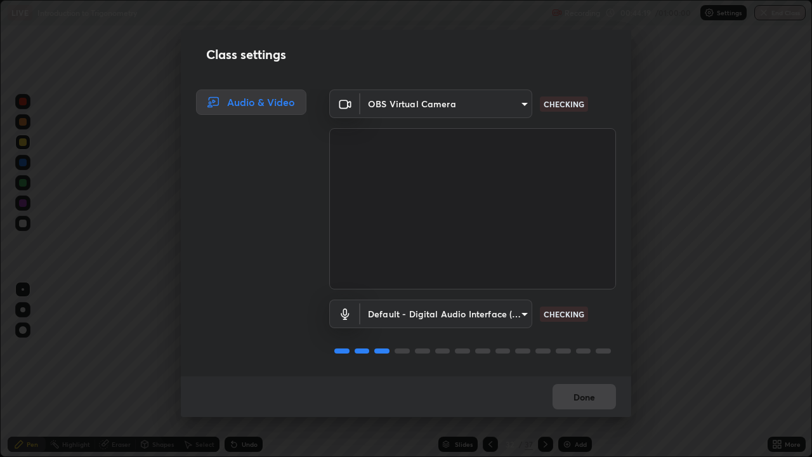
scroll to position [1, 0]
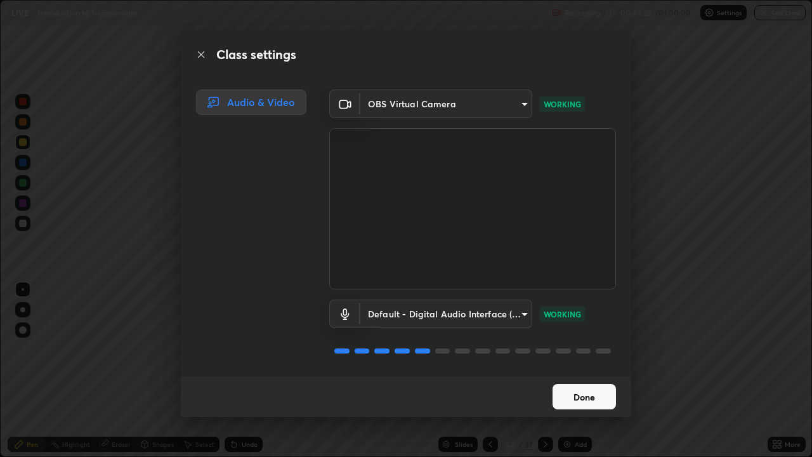
click at [581, 370] on button "Done" at bounding box center [583, 396] width 63 height 25
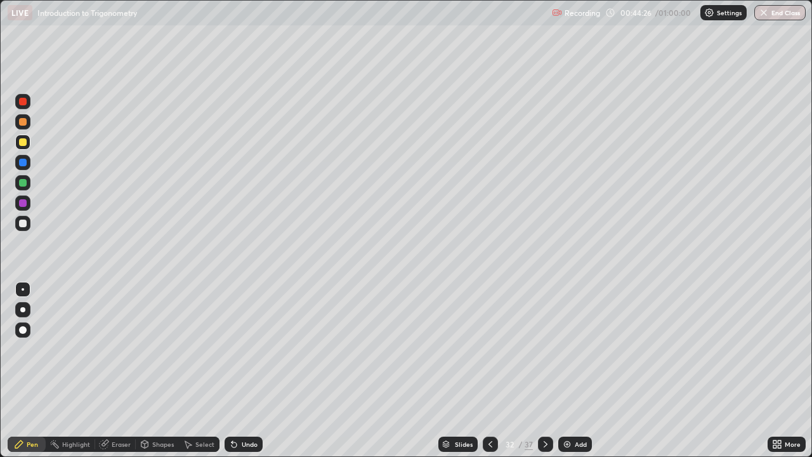
click at [489, 370] on div at bounding box center [489, 443] width 15 height 15
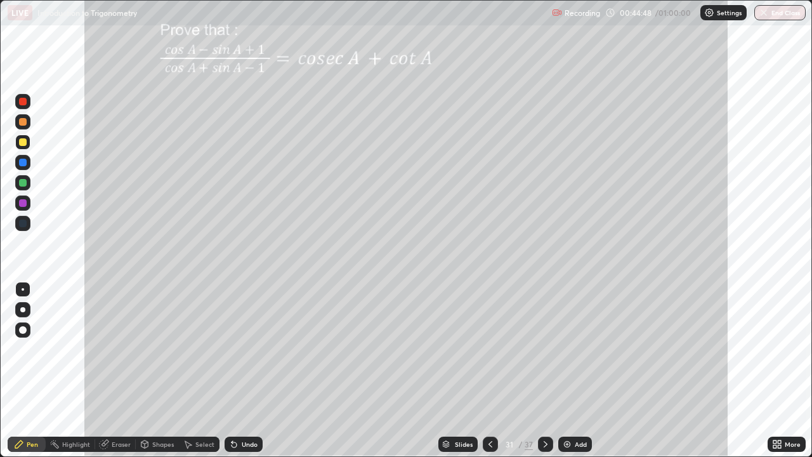
click at [545, 370] on icon at bounding box center [545, 444] width 10 height 10
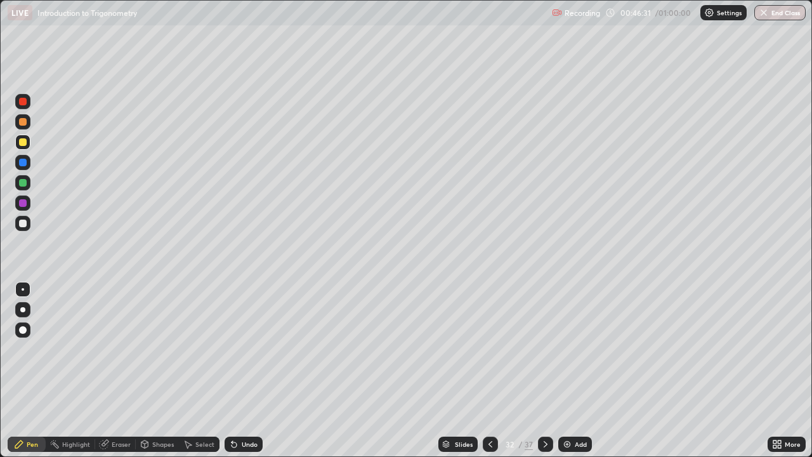
click at [74, 370] on div "Highlight" at bounding box center [76, 444] width 28 height 6
click at [32, 370] on div "Pen" at bounding box center [27, 443] width 38 height 15
click at [19, 141] on div at bounding box center [23, 142] width 8 height 8
click at [544, 370] on icon at bounding box center [545, 444] width 4 height 6
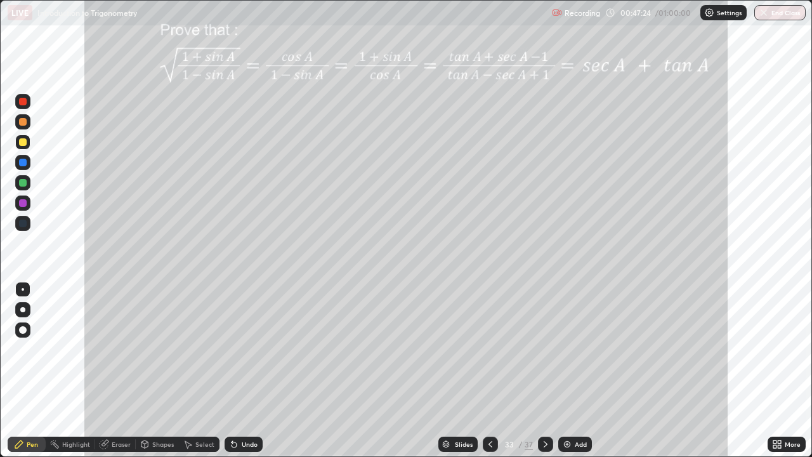
click at [79, 370] on div "Highlight" at bounding box center [76, 444] width 28 height 6
click at [489, 370] on icon at bounding box center [490, 444] width 10 height 10
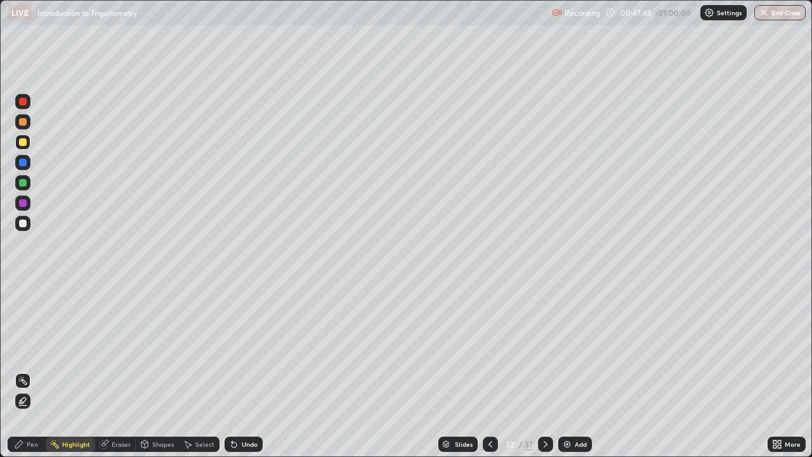
click at [482, 370] on div at bounding box center [489, 443] width 15 height 25
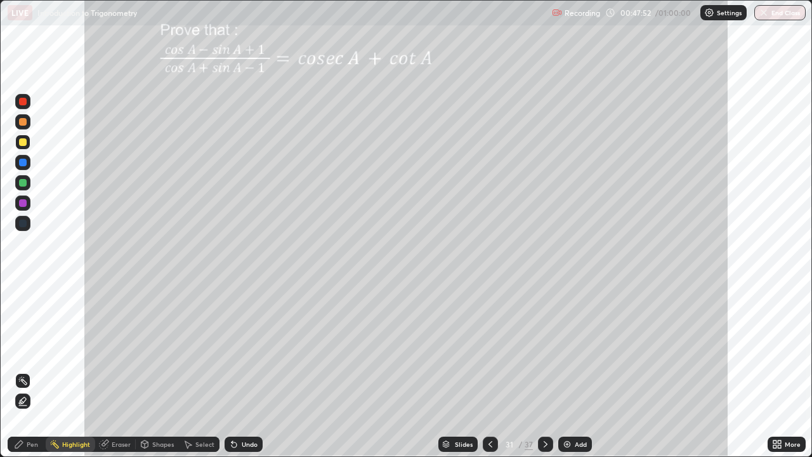
click at [545, 370] on icon at bounding box center [545, 444] width 4 height 6
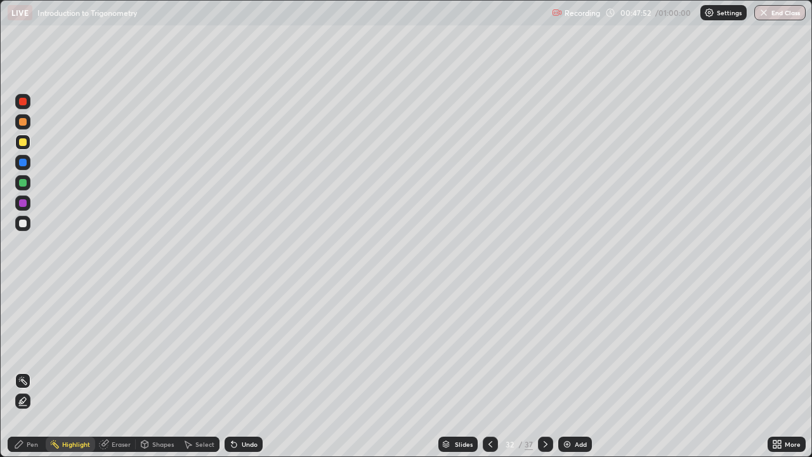
click at [545, 370] on icon at bounding box center [545, 444] width 4 height 6
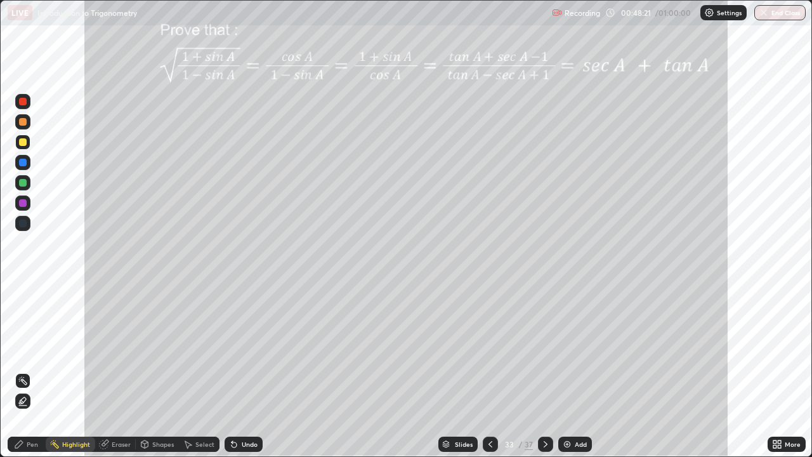
click at [486, 370] on icon at bounding box center [490, 444] width 10 height 10
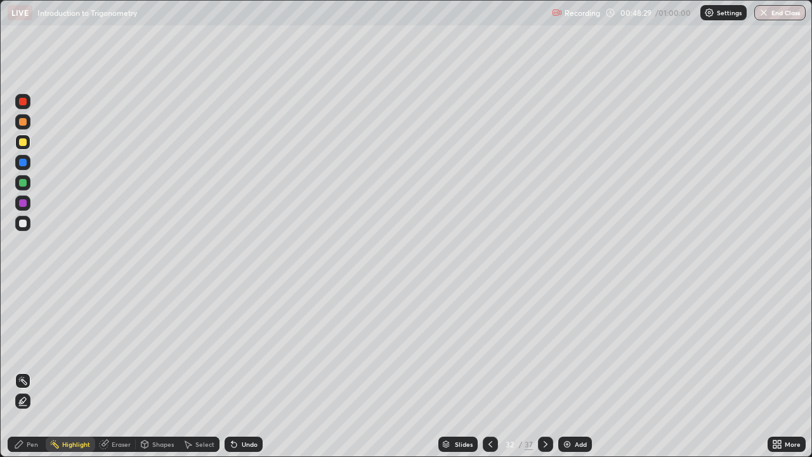
click at [546, 370] on icon at bounding box center [545, 444] width 10 height 10
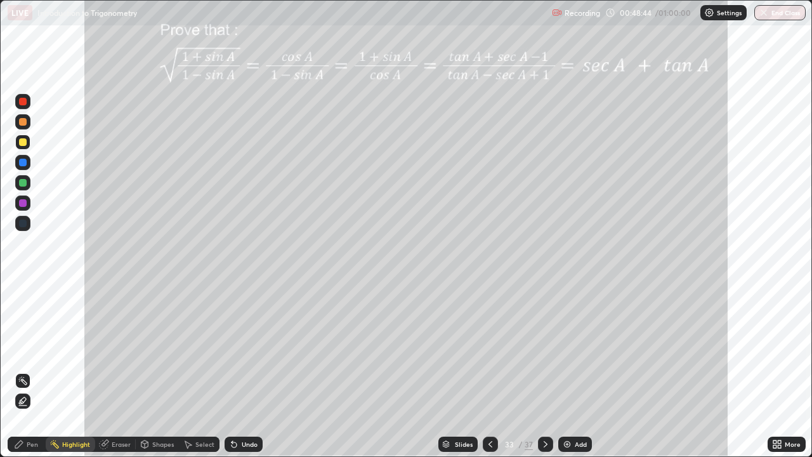
click at [27, 370] on div "Pen" at bounding box center [32, 444] width 11 height 6
click at [73, 370] on div "Highlight" at bounding box center [70, 443] width 49 height 15
click at [27, 370] on div "Pen" at bounding box center [32, 444] width 11 height 6
click at [21, 141] on div at bounding box center [23, 142] width 8 height 8
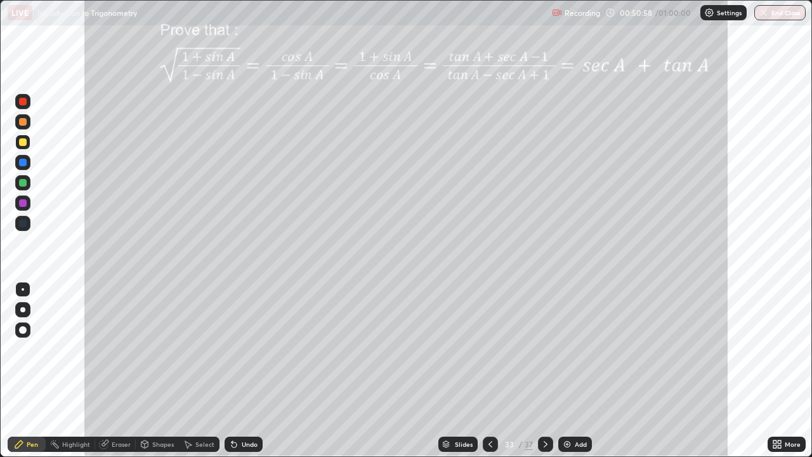
click at [547, 370] on icon at bounding box center [545, 444] width 10 height 10
click at [544, 370] on icon at bounding box center [545, 444] width 10 height 10
click at [245, 370] on div "Undo" at bounding box center [250, 444] width 16 height 6
click at [250, 370] on div "Undo" at bounding box center [250, 444] width 16 height 6
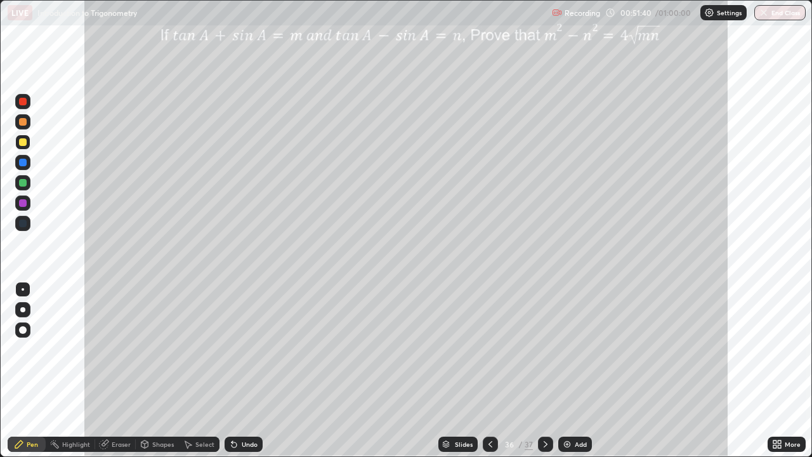
click at [251, 370] on div "Undo" at bounding box center [250, 444] width 16 height 6
click at [544, 370] on icon at bounding box center [545, 444] width 10 height 10
click at [493, 370] on icon at bounding box center [490, 444] width 10 height 10
click at [489, 370] on icon at bounding box center [490, 444] width 10 height 10
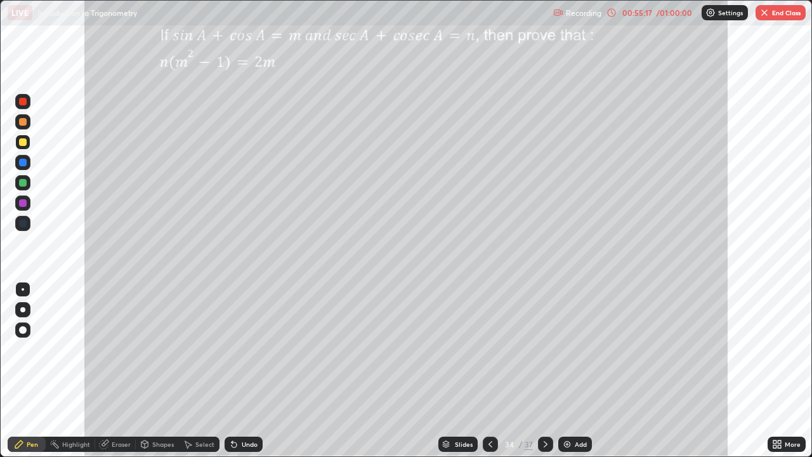
click at [19, 143] on div at bounding box center [23, 142] width 8 height 8
click at [22, 145] on div at bounding box center [23, 142] width 8 height 8
click at [245, 370] on div "Undo" at bounding box center [243, 443] width 38 height 15
click at [242, 370] on div "Undo" at bounding box center [243, 443] width 38 height 15
click at [238, 370] on div "Undo" at bounding box center [243, 443] width 38 height 15
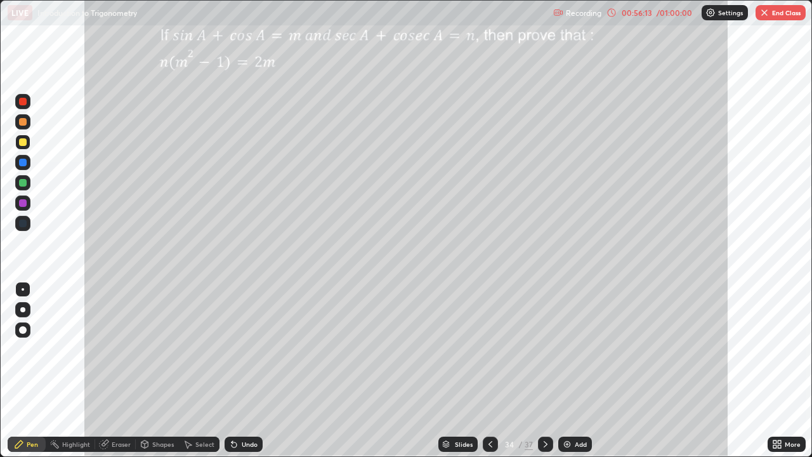
click at [19, 122] on div at bounding box center [23, 122] width 8 height 8
click at [247, 370] on div "Undo" at bounding box center [250, 444] width 16 height 6
click at [75, 370] on div "Highlight" at bounding box center [76, 444] width 28 height 6
click at [27, 370] on div "Pen" at bounding box center [32, 444] width 11 height 6
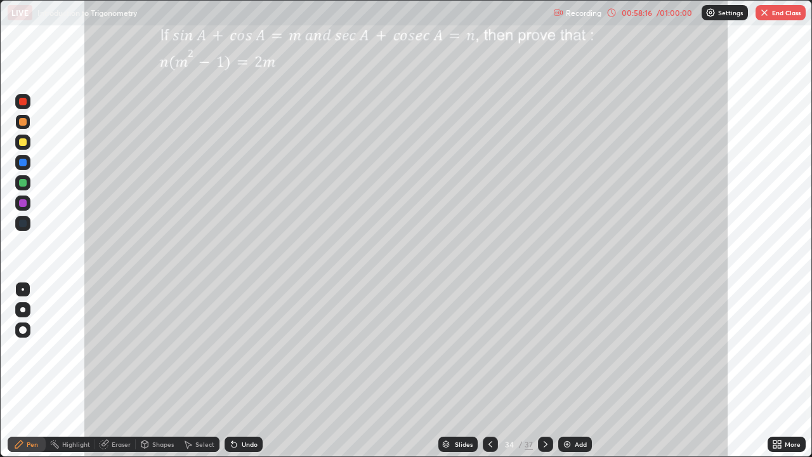
click at [775, 15] on button "End Class" at bounding box center [780, 12] width 50 height 15
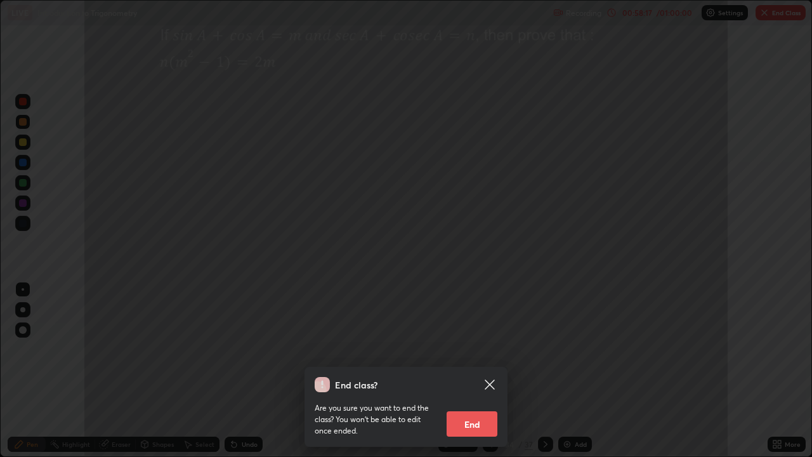
click at [465, 370] on button "End" at bounding box center [471, 423] width 51 height 25
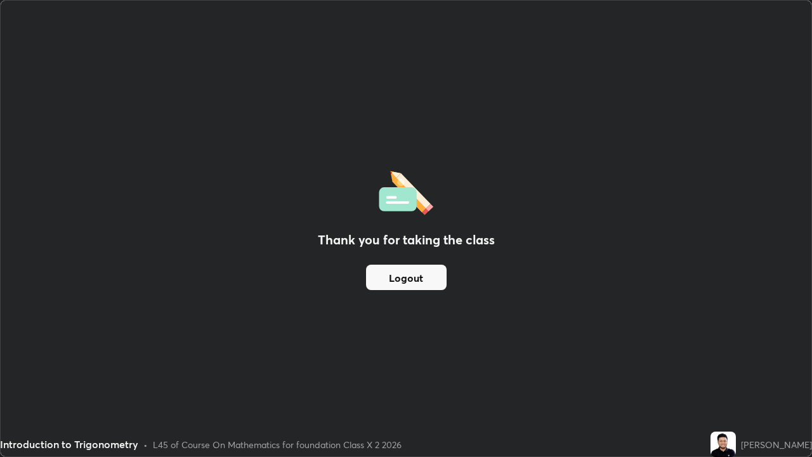
click at [399, 280] on button "Logout" at bounding box center [406, 276] width 81 height 25
